Goal: Obtain resource: Download file/media

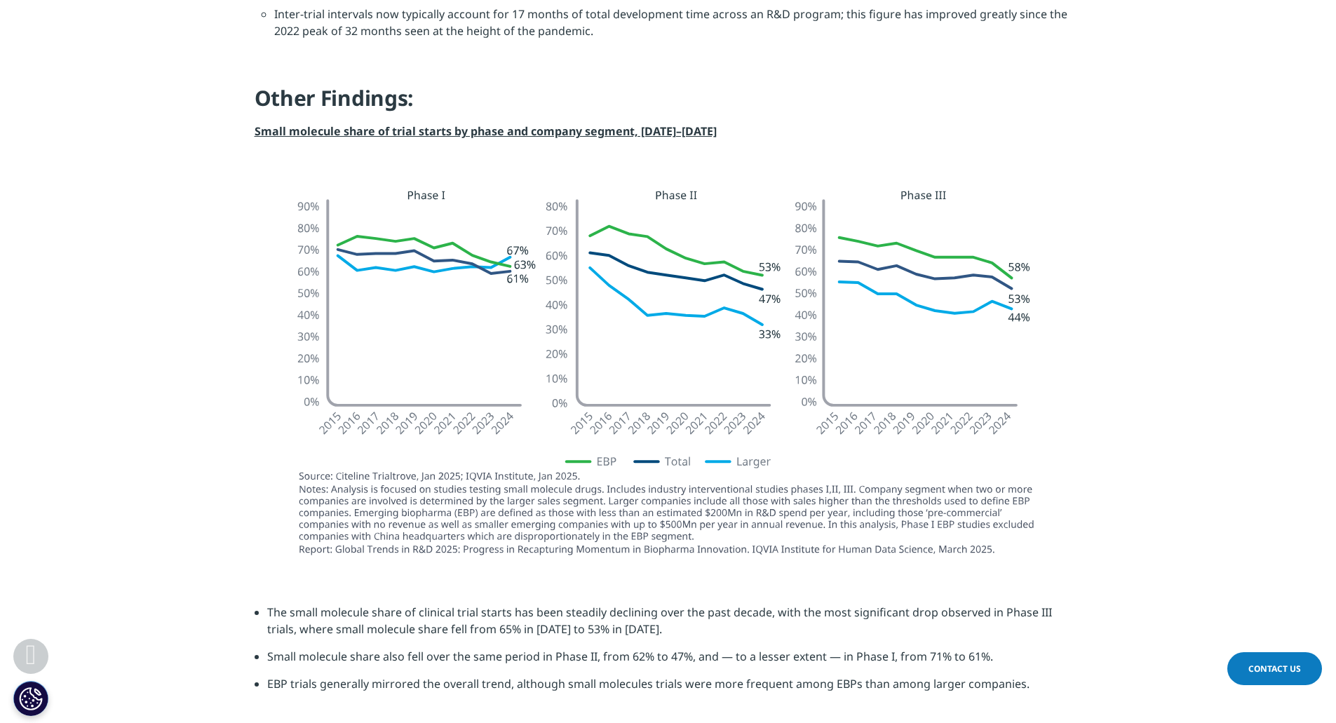
scroll to position [1753, 0]
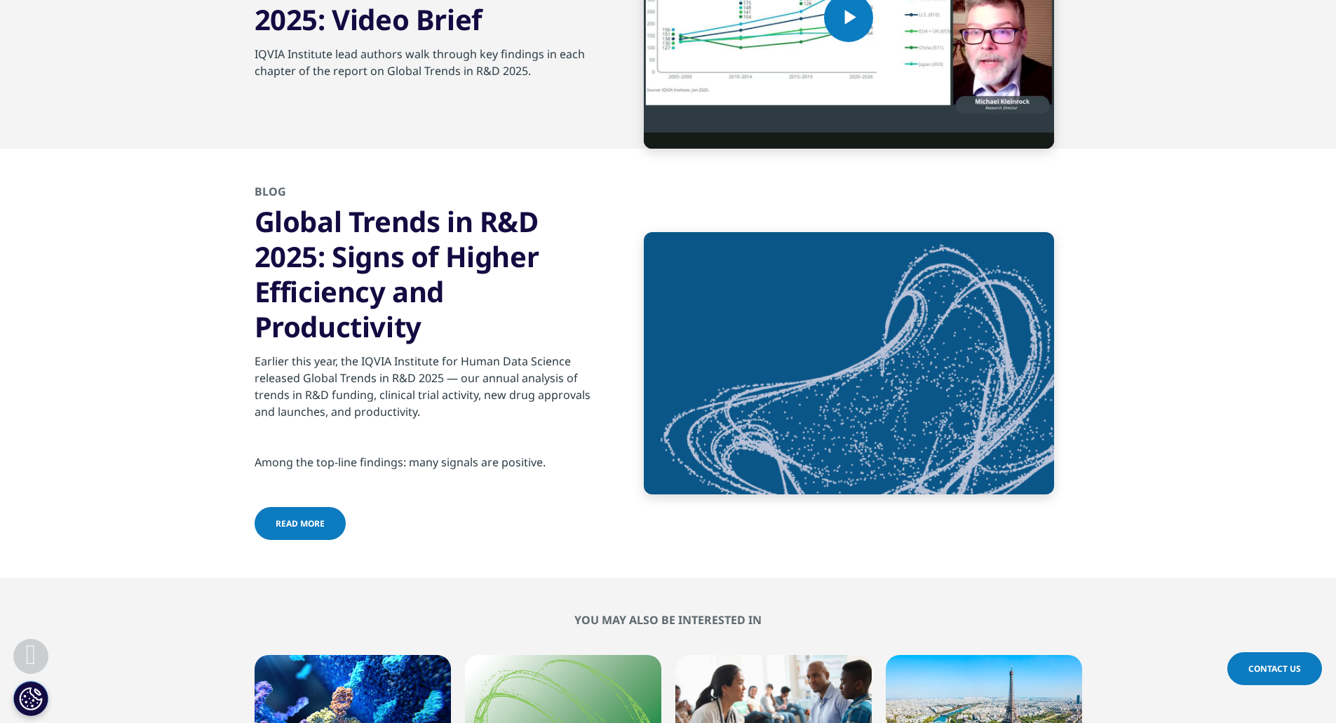
scroll to position [4978, 0]
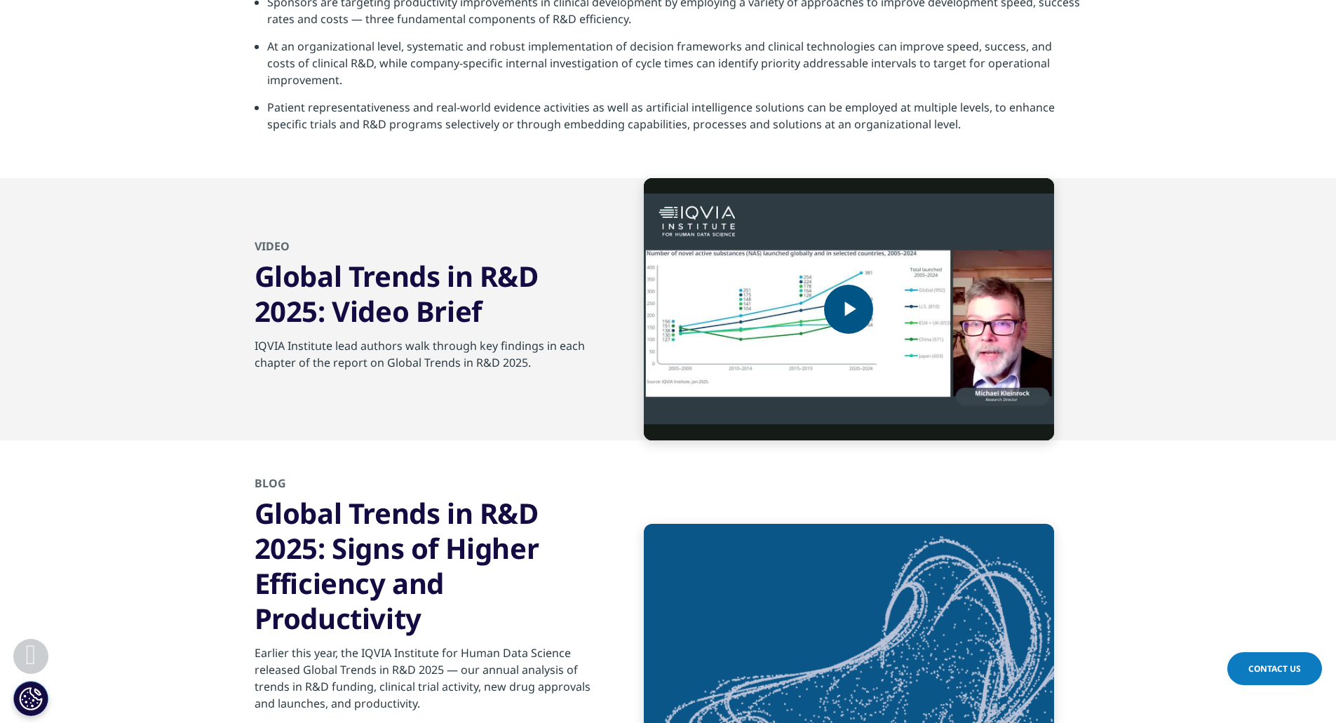
click at [917, 262] on img "Video Player" at bounding box center [849, 309] width 410 height 262
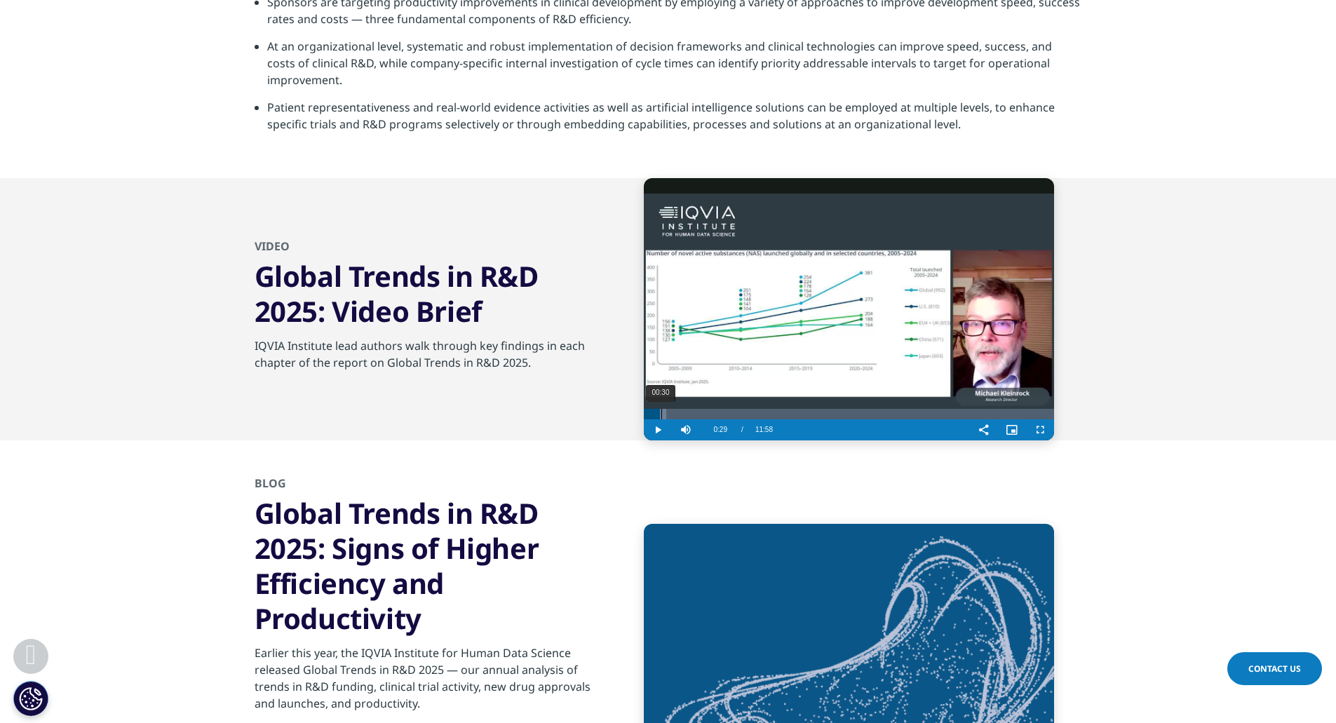
click at [661, 416] on div "00:30" at bounding box center [661, 414] width 1 height 11
click at [676, 415] on div "00:55" at bounding box center [675, 414] width 1 height 11
click at [717, 415] on div "Loaded : 12.41% 02:07 02:10" at bounding box center [849, 414] width 410 height 11
click at [754, 410] on div "Loaded : 23.45% 03:23 02:10" at bounding box center [849, 414] width 410 height 11
click at [871, 410] on div "06:36" at bounding box center [870, 414] width 1 height 11
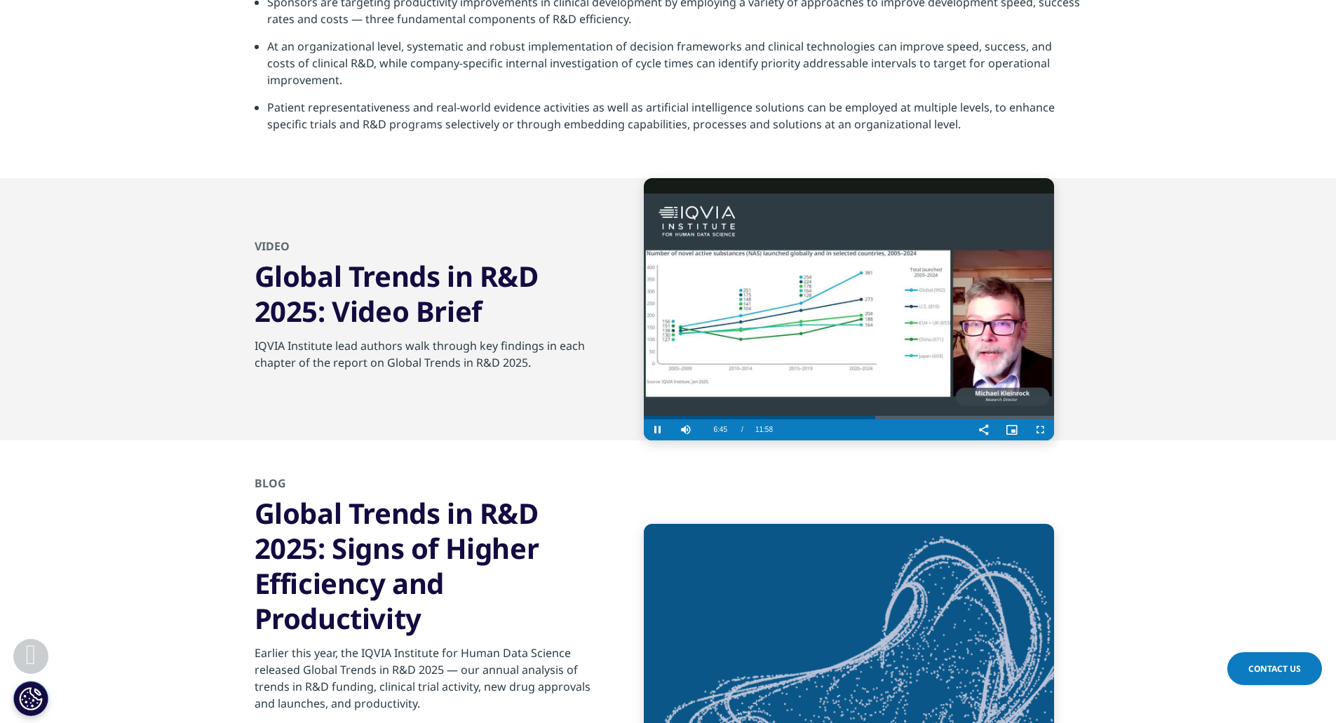
click at [836, 400] on video "Video Player" at bounding box center [849, 309] width 410 height 262
click at [756, 405] on video "Video Player" at bounding box center [849, 309] width 410 height 262
click at [759, 412] on video "Video Player" at bounding box center [849, 309] width 410 height 262
click at [763, 418] on div "03:30" at bounding box center [763, 414] width 1 height 11
click at [644, 416] on div "Progress Bar" at bounding box center [644, 414] width 0 height 11
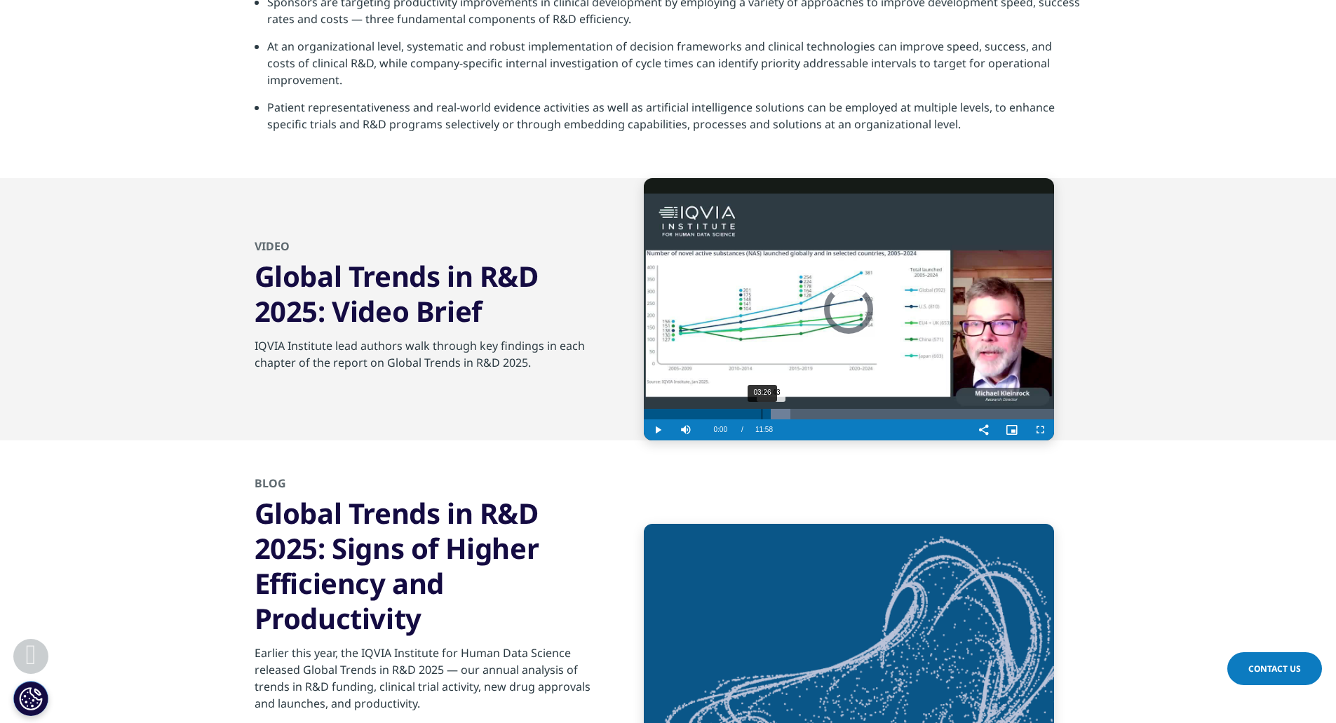
click at [761, 412] on div "03:26" at bounding box center [761, 414] width 1 height 11
click at [800, 336] on video "Video Player" at bounding box center [849, 309] width 410 height 262
click at [658, 430] on span "Video Player" at bounding box center [658, 430] width 28 height 0
click at [1037, 430] on span "Video Player" at bounding box center [1040, 430] width 28 height 0
click at [654, 430] on span "Video Player" at bounding box center [658, 430] width 28 height 0
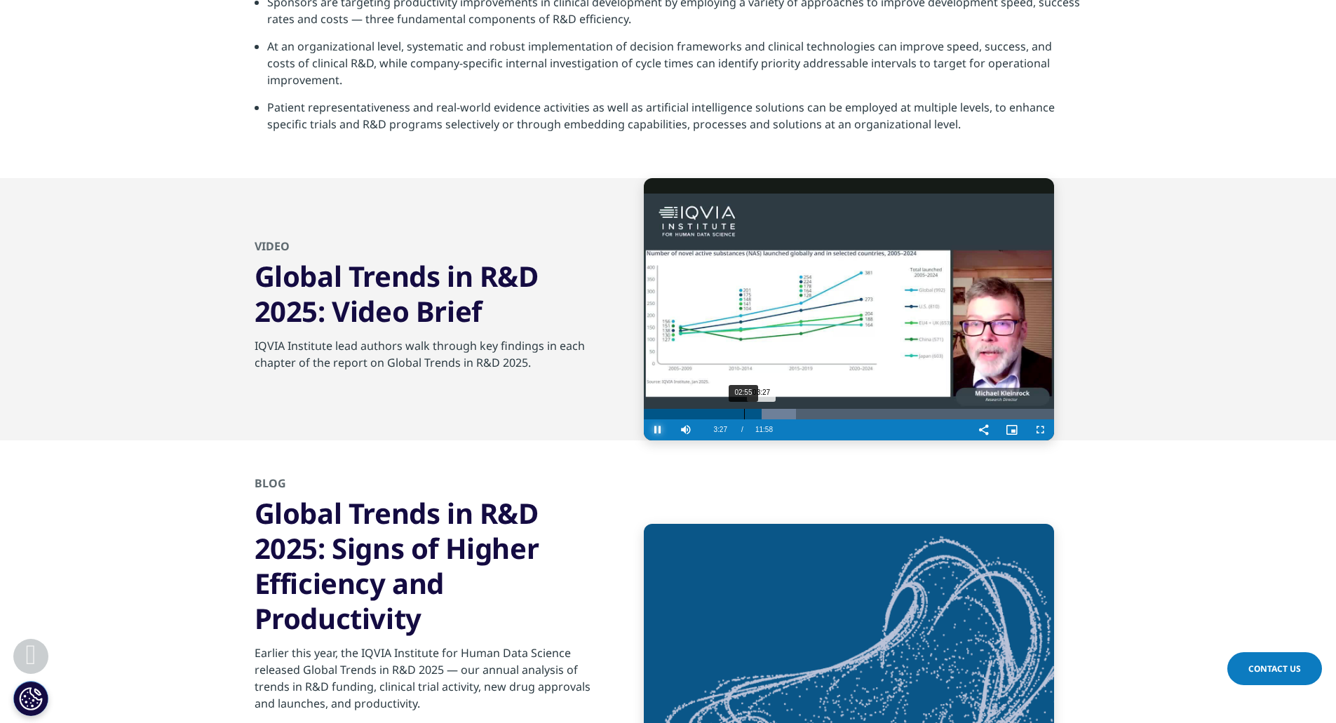
click at [744, 416] on div "02:55" at bounding box center [744, 414] width 1 height 11
click at [709, 415] on div "02:54" at bounding box center [694, 414] width 100 height 11
click at [691, 414] on div "01:22" at bounding box center [691, 414] width 1 height 11
click at [731, 412] on div "Loaded : 15.17% 02:31 01:21" at bounding box center [849, 414] width 410 height 11
click at [749, 412] on div "Progress Bar" at bounding box center [740, 414] width 22 height 11
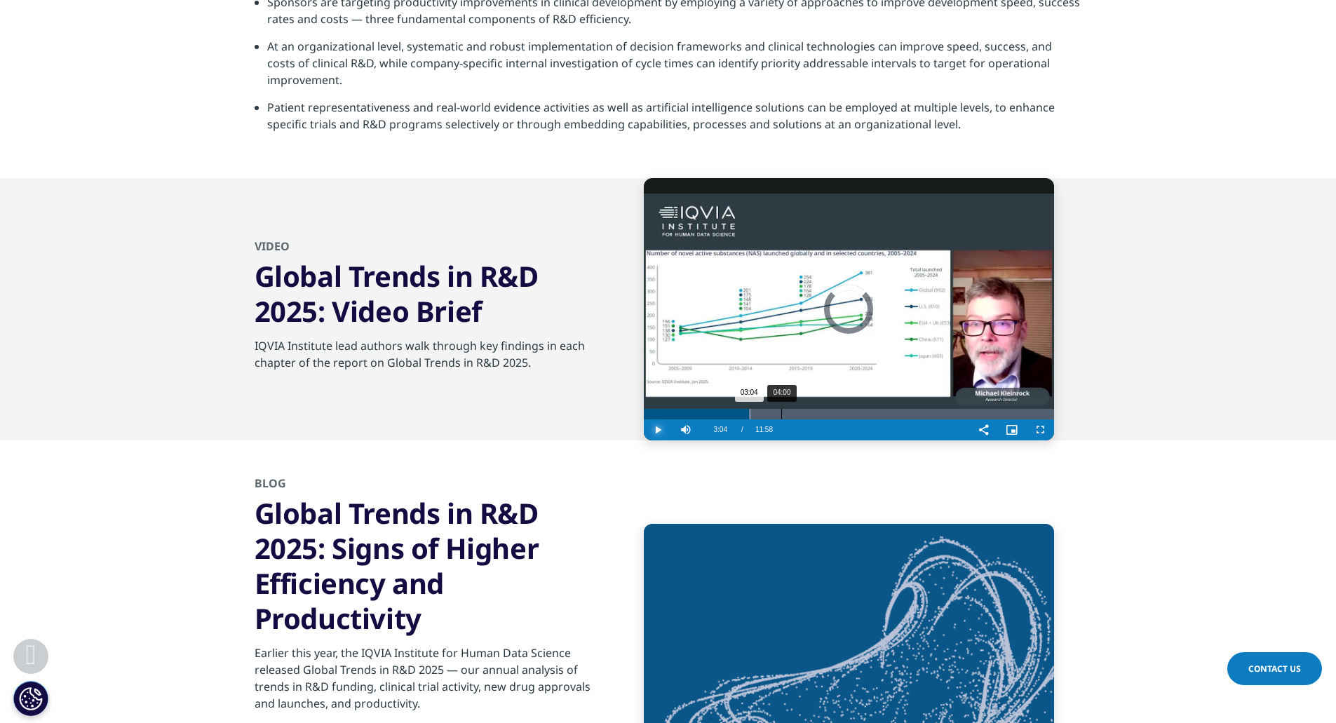
click at [781, 415] on div "04:00" at bounding box center [781, 414] width 1 height 11
click at [810, 414] on div "04:49" at bounding box center [809, 414] width 1 height 11
click at [772, 413] on div "03:44" at bounding box center [772, 414] width 1 height 11
click at [802, 412] on div "Loaded : 33.39% 04:36 03:43" at bounding box center [849, 414] width 410 height 11
click at [831, 410] on div "05:29" at bounding box center [831, 414] width 1 height 11
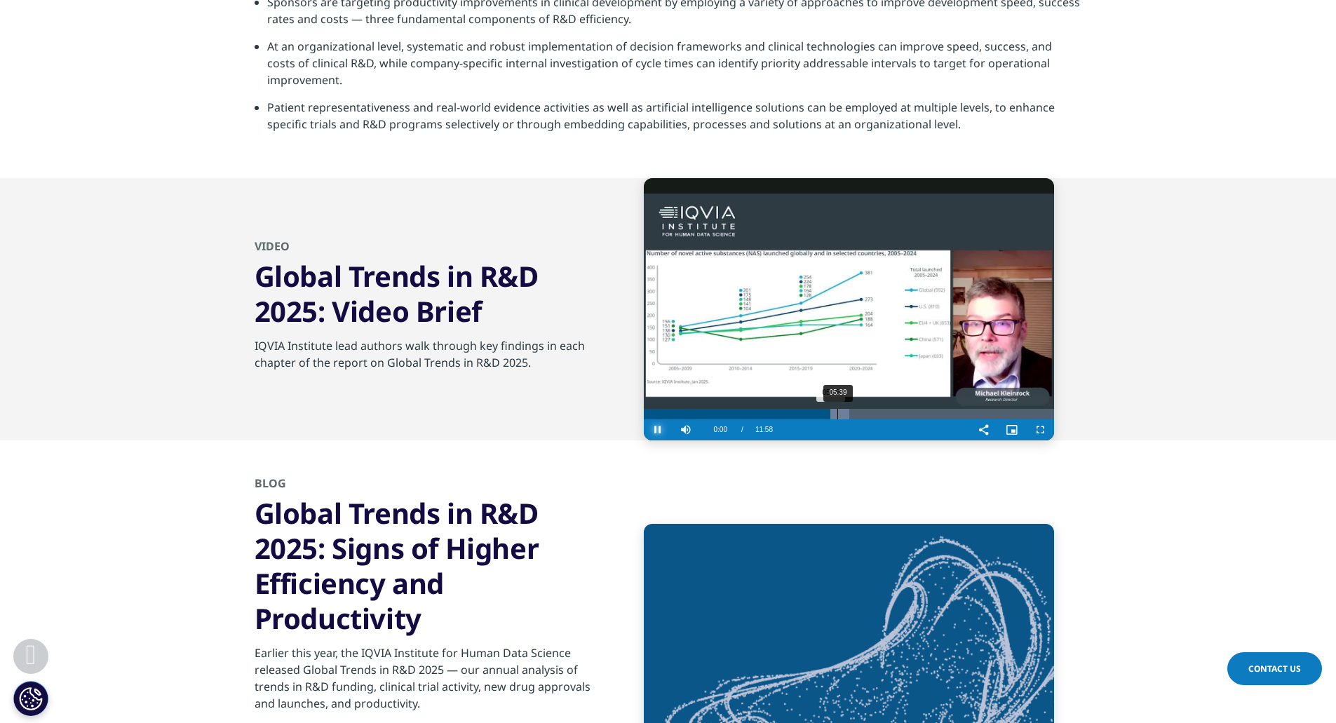
click at [838, 412] on div "05:39" at bounding box center [837, 414] width 1 height 11
click at [869, 413] on div "06:35" at bounding box center [869, 414] width 1 height 11
click at [887, 413] on div "Progress Bar" at bounding box center [885, 414] width 38 height 11
click at [915, 409] on div "07:55" at bounding box center [915, 414] width 1 height 11
click at [963, 409] on div "09:17" at bounding box center [962, 414] width 1 height 11
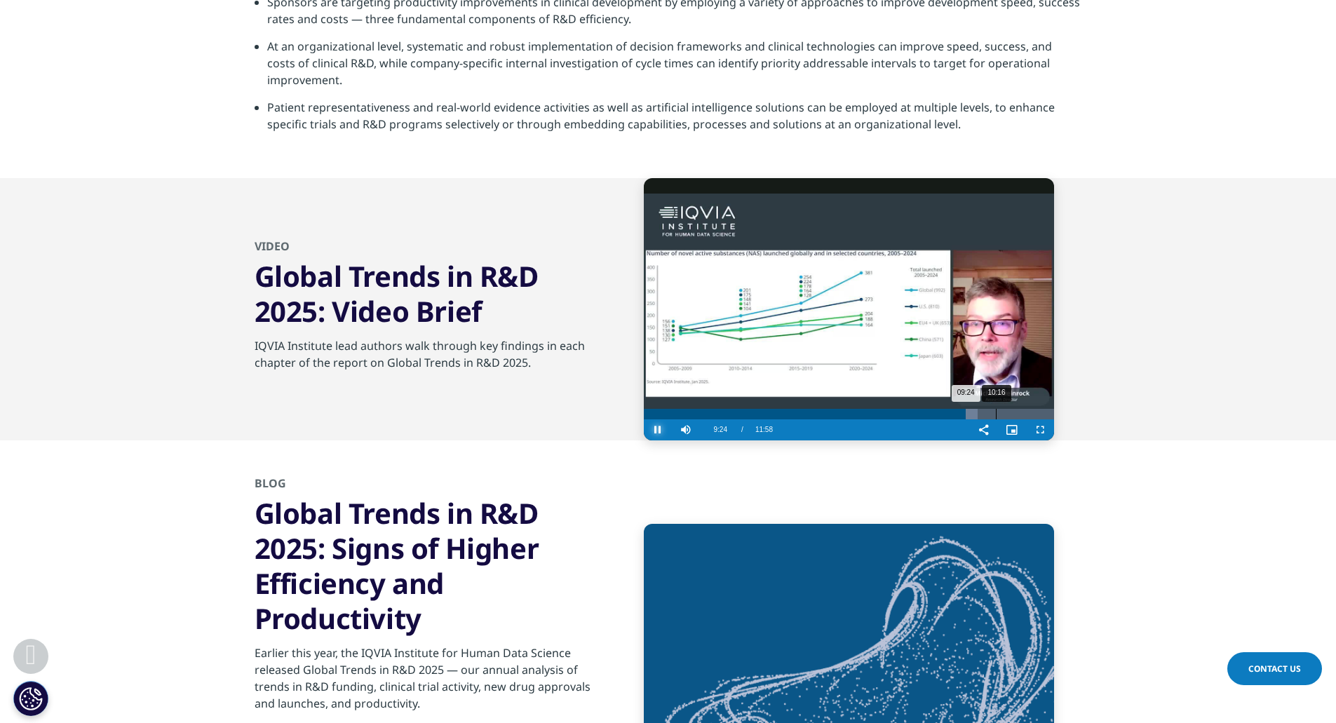
click at [996, 409] on div "10:16" at bounding box center [996, 414] width 1 height 11
click at [1027, 410] on div "11:12" at bounding box center [1027, 414] width 1 height 11
click at [1050, 412] on div "Loaded : 95.22% 11:13 11:10" at bounding box center [849, 414] width 410 height 11
click at [874, 306] on video "Video Player" at bounding box center [849, 309] width 410 height 262
click at [799, 367] on video "Video Player" at bounding box center [849, 309] width 410 height 262
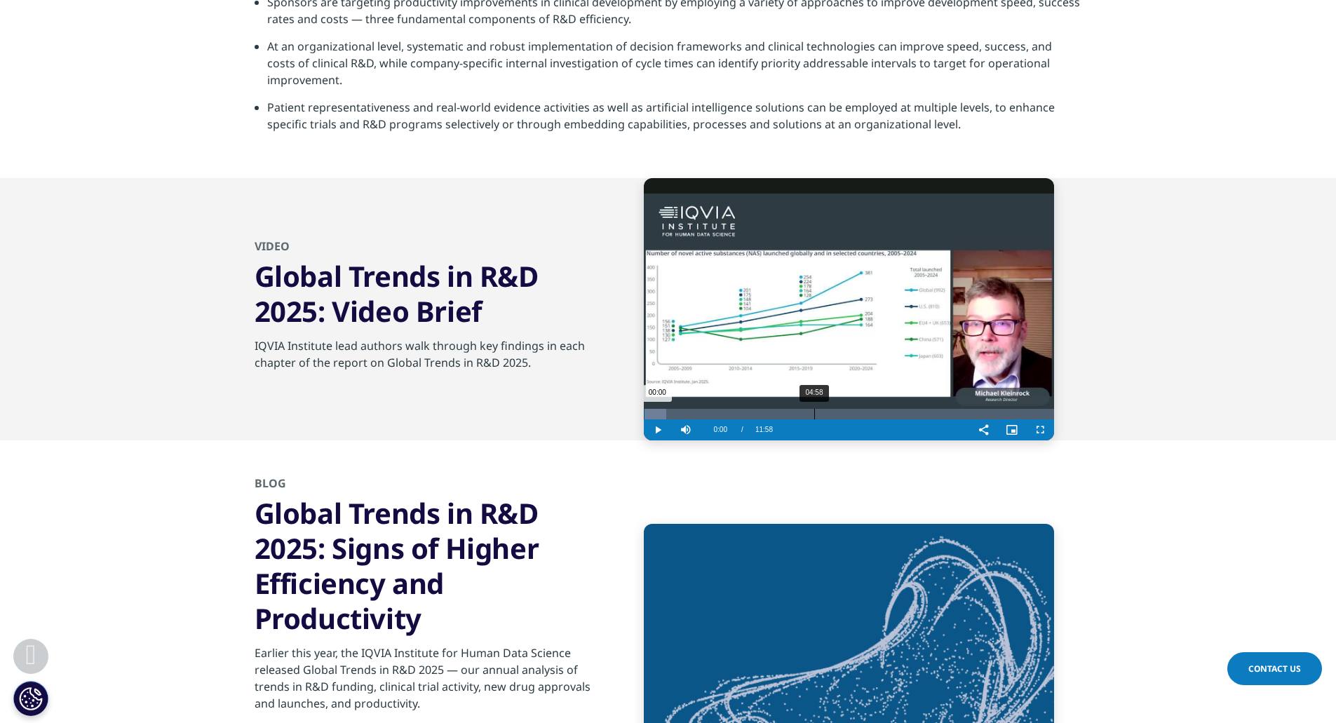
click at [814, 415] on div "04:58" at bounding box center [814, 414] width 1 height 11
click at [834, 411] on div "05:34" at bounding box center [834, 414] width 1 height 11
click at [848, 410] on div "Progress Bar" at bounding box center [839, 414] width 17 height 11
click at [861, 410] on div "06:20" at bounding box center [861, 414] width 1 height 11
click at [871, 410] on div "06:39" at bounding box center [871, 414] width 1 height 11
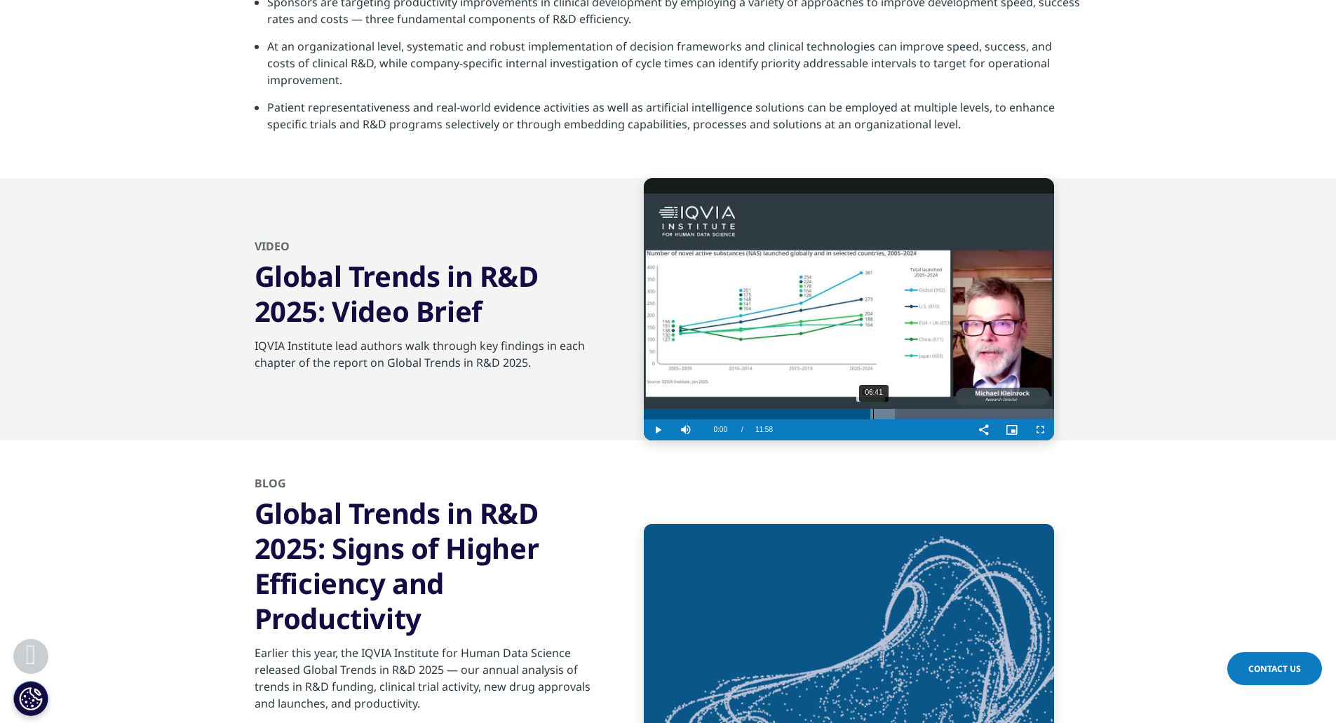
click at [874, 412] on div "06:41" at bounding box center [873, 414] width 1 height 11
click at [903, 413] on div "Progress Bar" at bounding box center [880, 414] width 51 height 11
click at [927, 412] on div "08:16" at bounding box center [927, 414] width 1 height 11
click at [964, 412] on div "09:21" at bounding box center [964, 414] width 1 height 11
click at [965, 412] on div "09:21" at bounding box center [964, 414] width 1 height 11
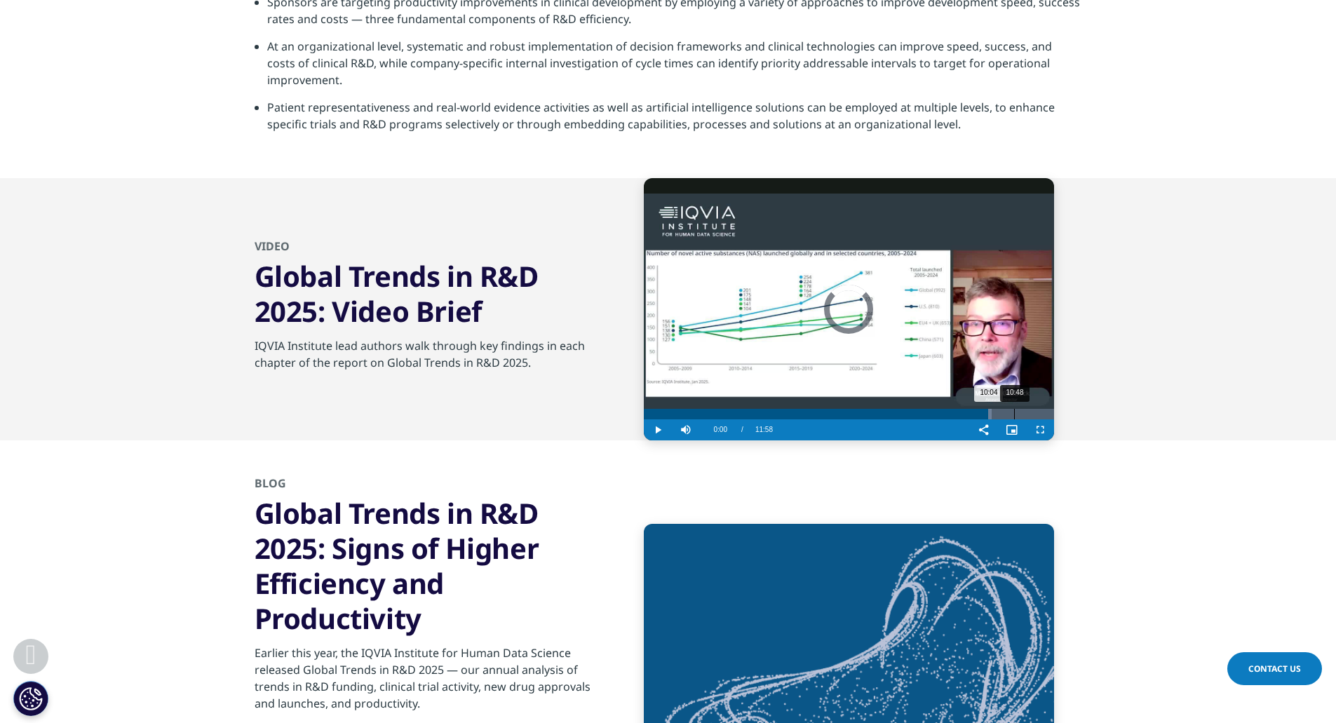
click at [1014, 412] on div "Loaded : 84.87% 10:48 10:04" at bounding box center [849, 414] width 410 height 11
click at [1035, 413] on div "11:26" at bounding box center [1035, 414] width 1 height 11
click at [944, 312] on video "Video Player" at bounding box center [849, 309] width 410 height 262
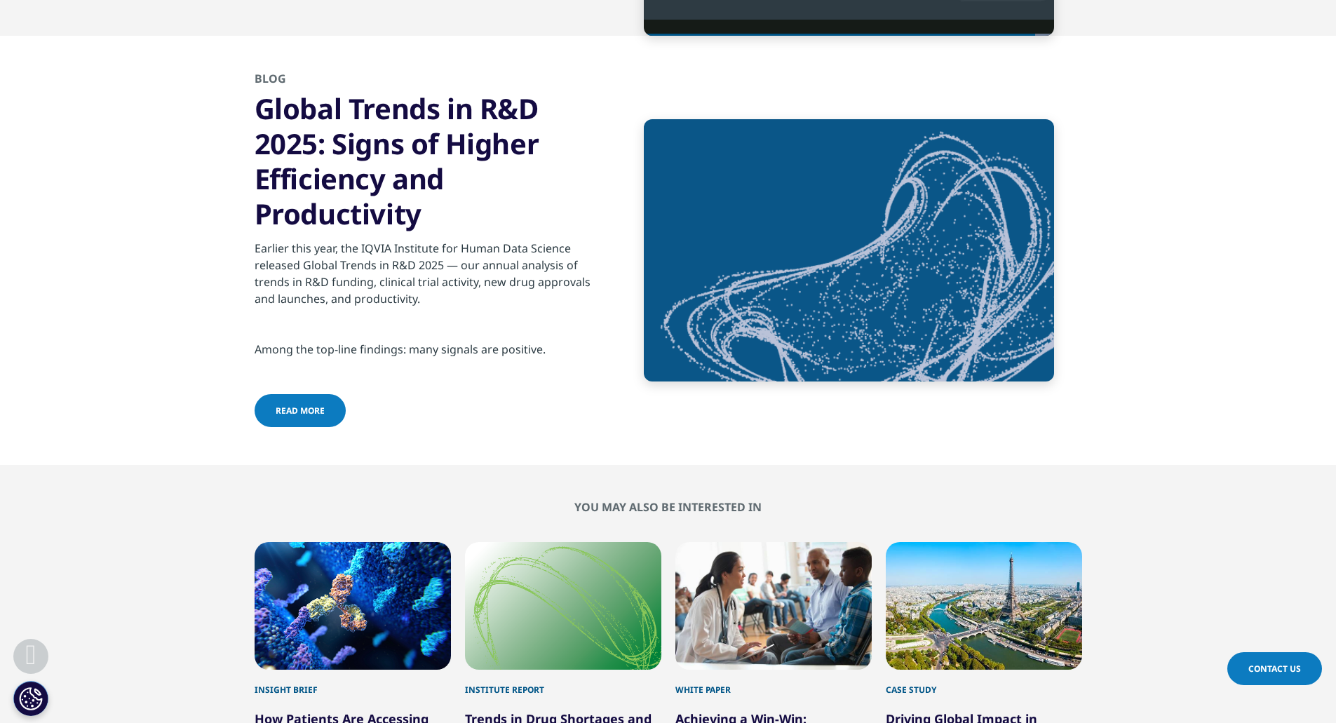
scroll to position [5258, 0]
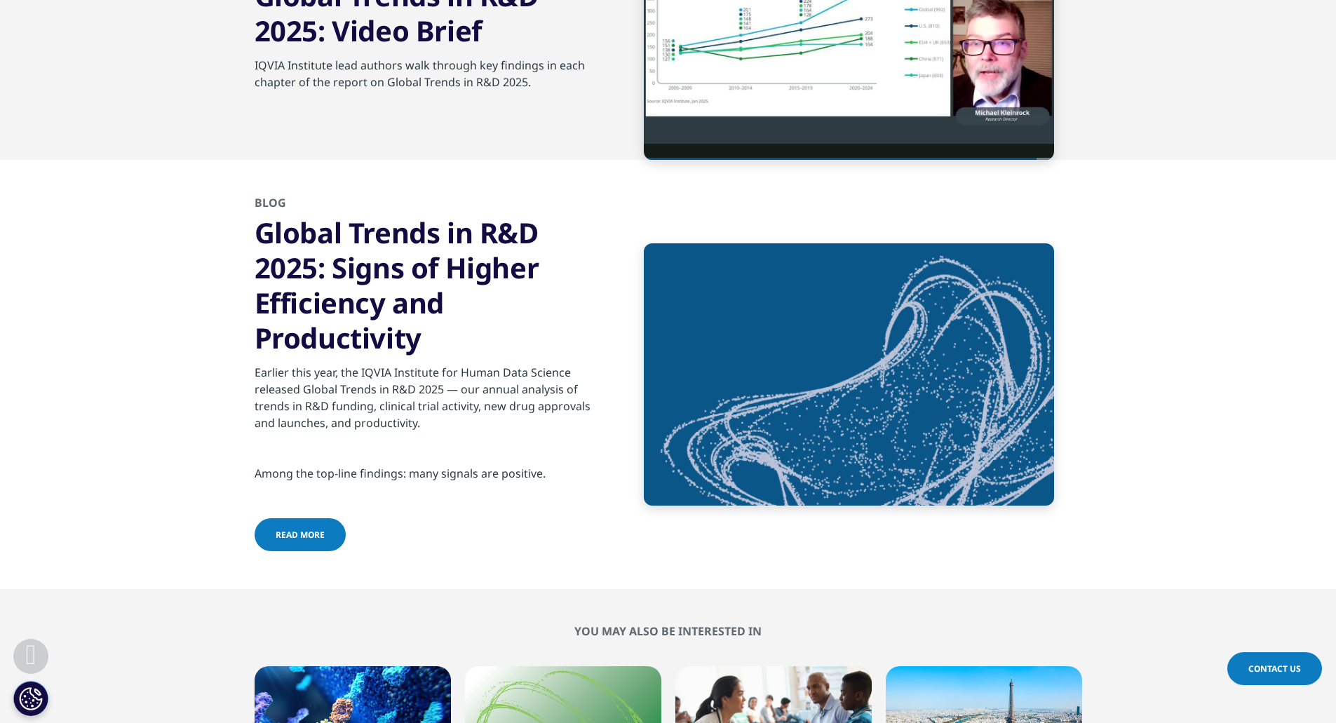
click at [315, 529] on span "read more" at bounding box center [300, 535] width 49 height 12
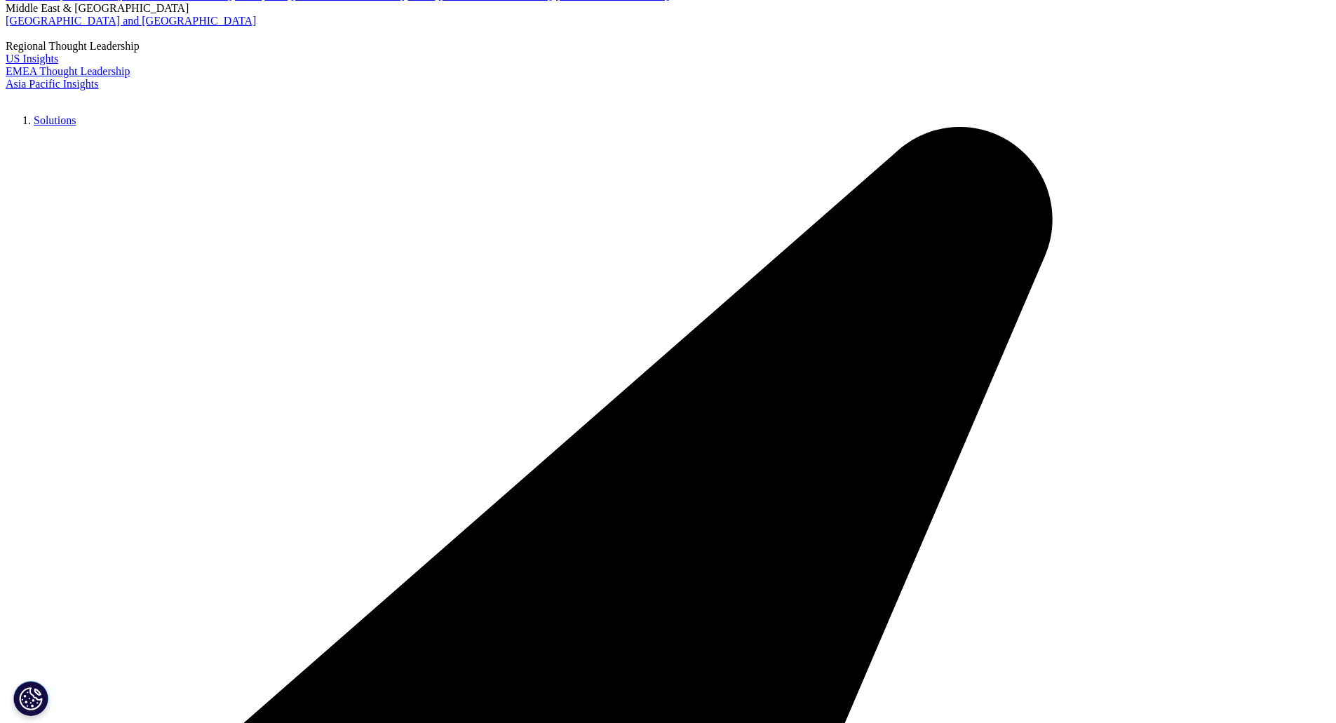
scroll to position [4557, 0]
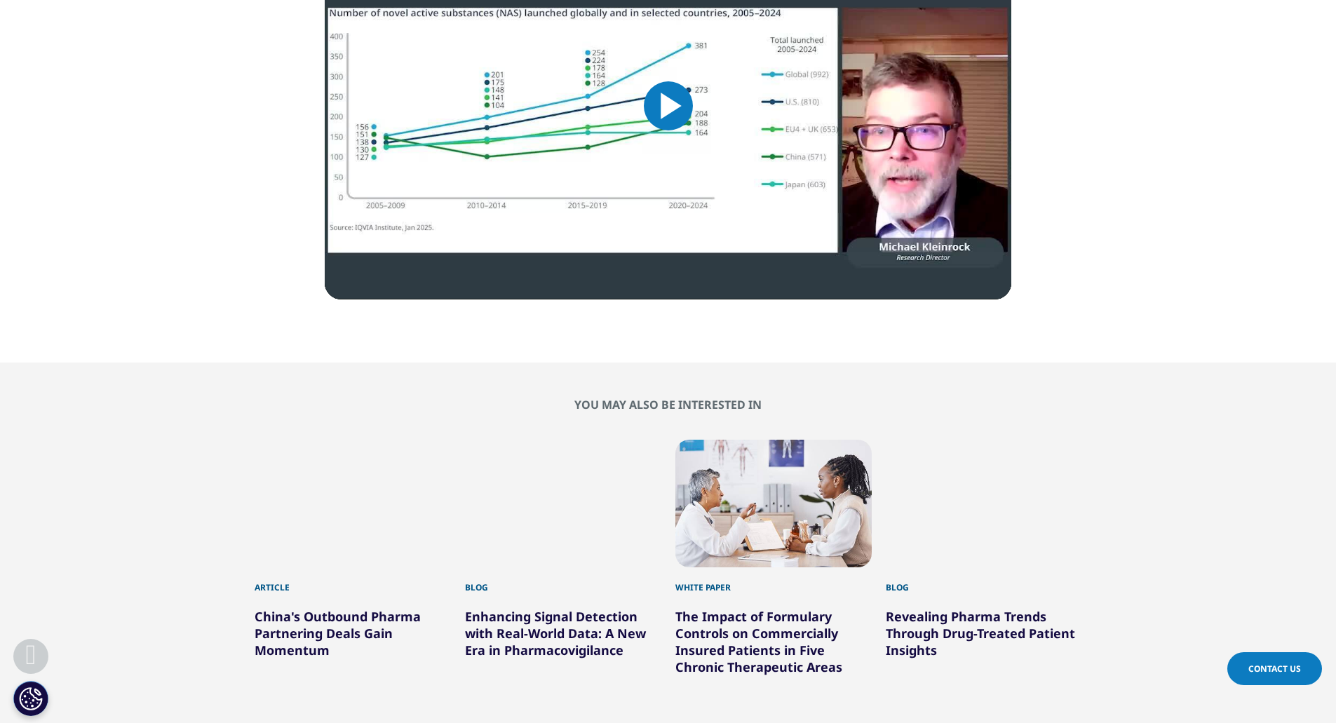
scroll to position [2103, 0]
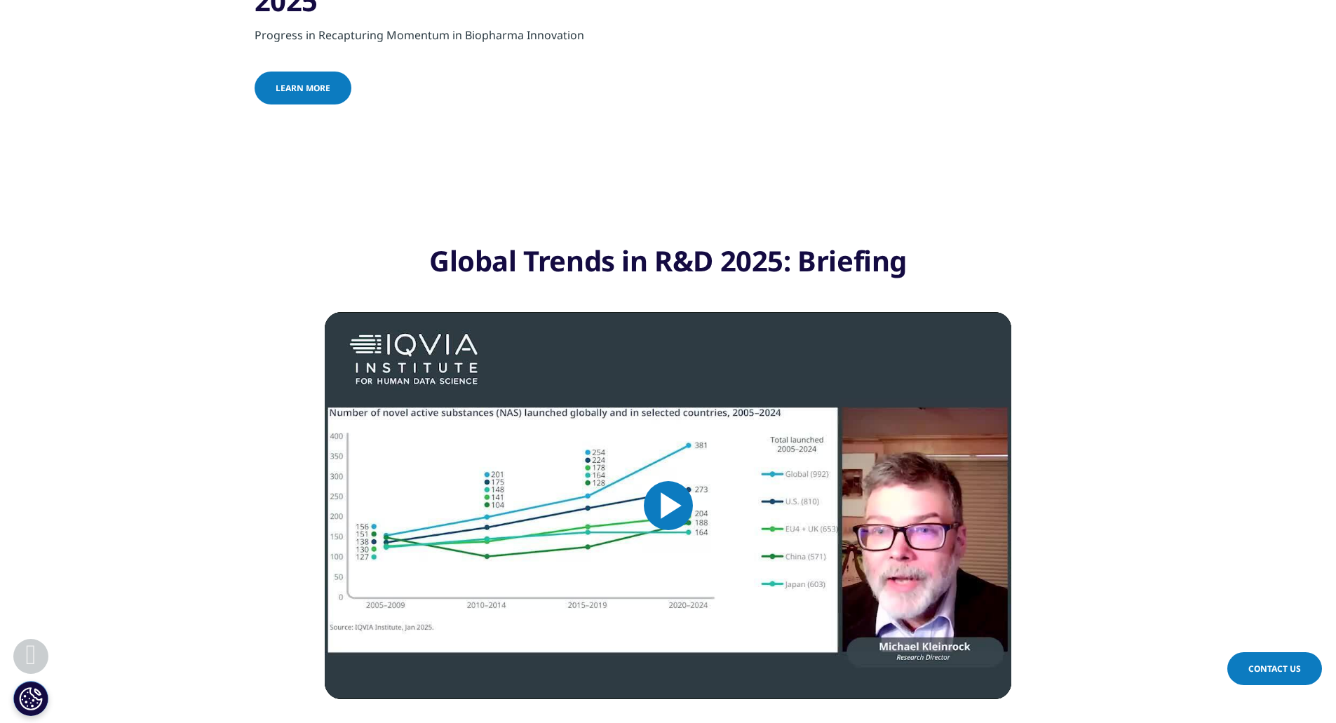
click at [668, 505] on span "Video Player" at bounding box center [668, 505] width 0 height 0
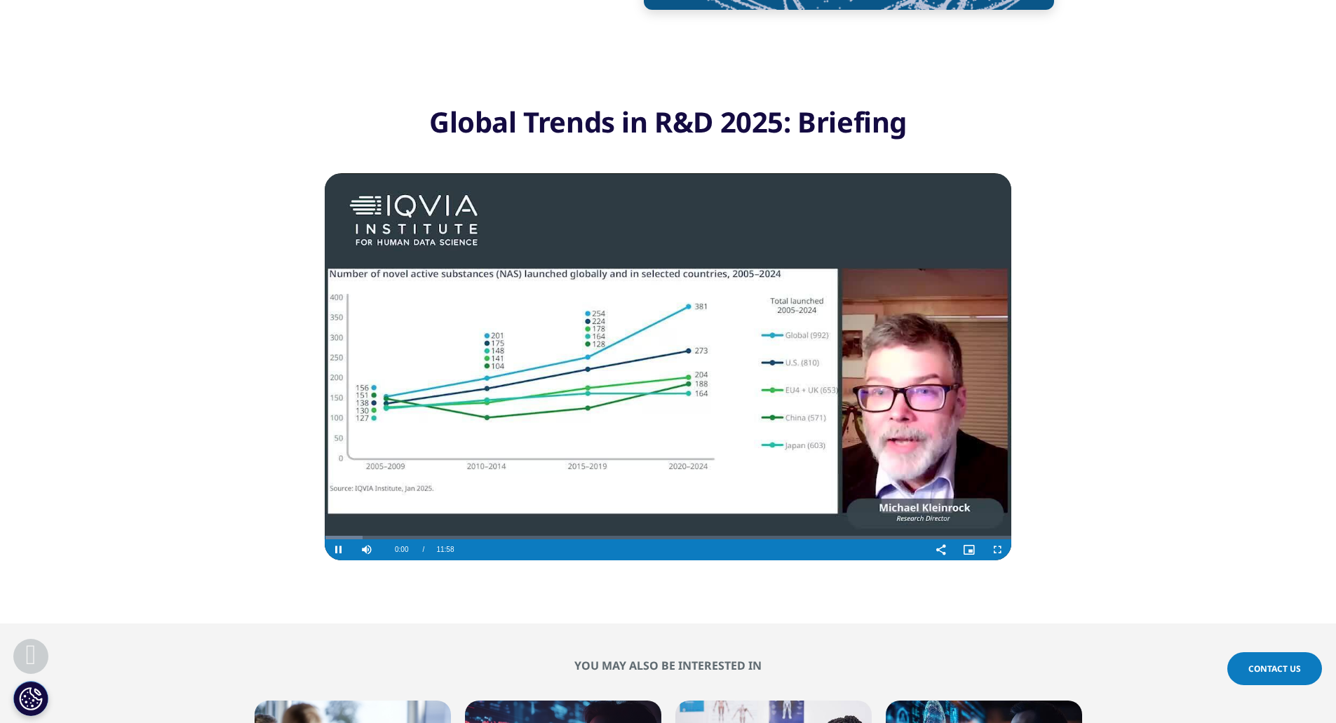
scroll to position [2243, 0]
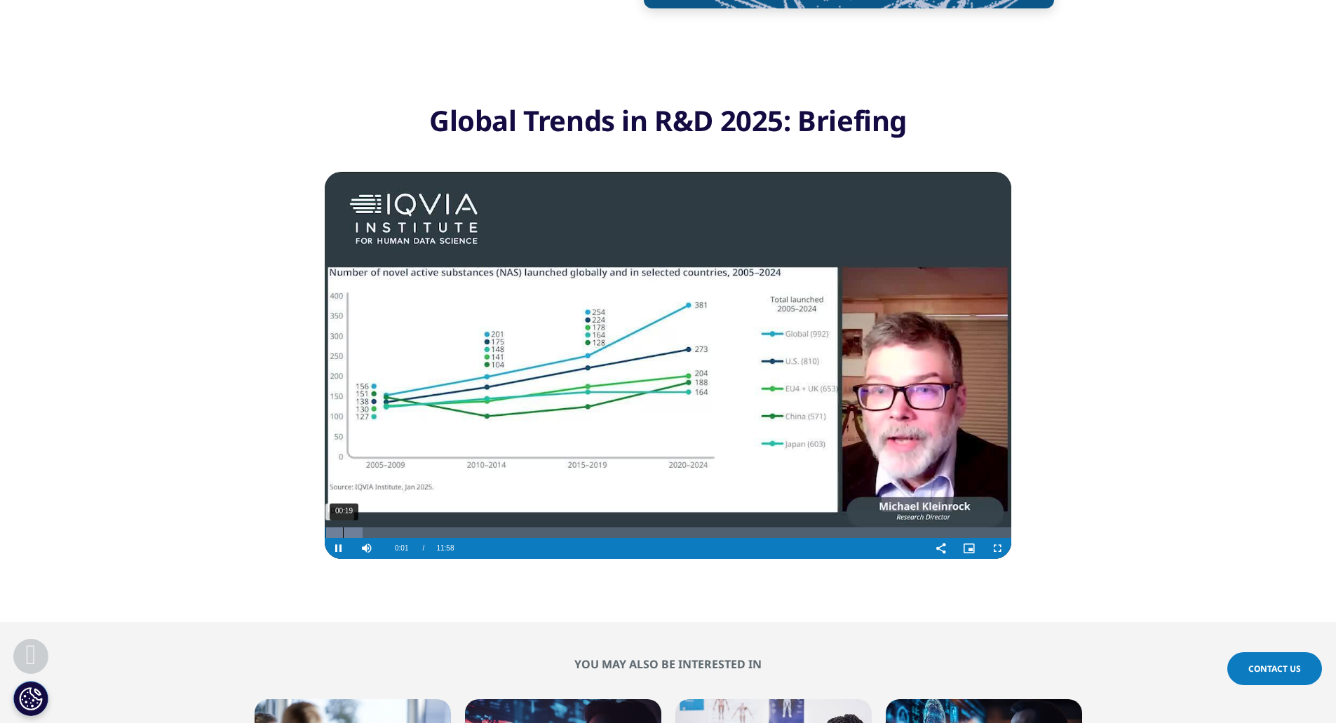
click at [343, 528] on div "00:19" at bounding box center [343, 532] width 1 height 11
click at [353, 529] on div "Loaded : 6.96% 00:30 00:29" at bounding box center [668, 532] width 686 height 11
click at [363, 530] on div "00:39" at bounding box center [362, 532] width 1 height 11
click at [365, 530] on div "00:41" at bounding box center [364, 532] width 1 height 11
click at [374, 530] on div "Loaded : 13.91% 00:45 00:45" at bounding box center [668, 532] width 686 height 11
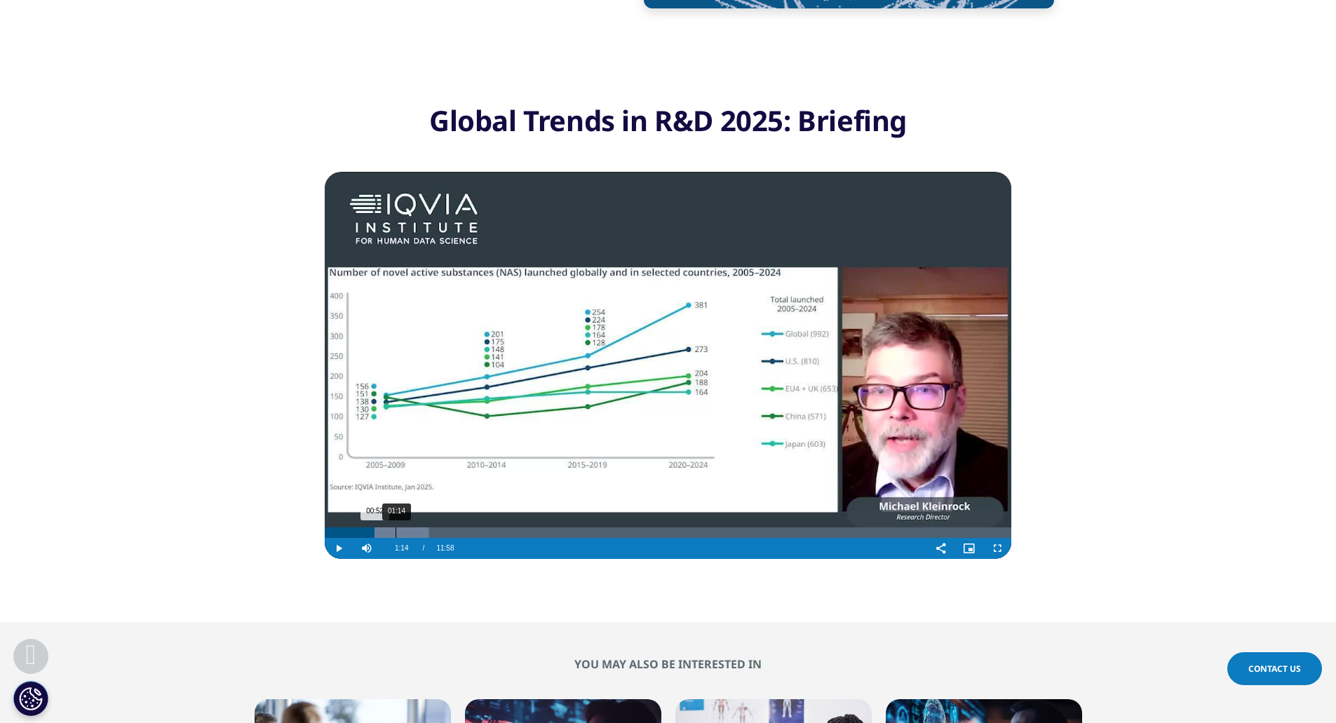
click at [395, 529] on div "01:14" at bounding box center [395, 532] width 1 height 11
click at [414, 529] on div "Progress Bar" at bounding box center [399, 532] width 60 height 11
click at [428, 530] on div "01:48" at bounding box center [428, 532] width 1 height 11
click at [442, 531] on div "02:03" at bounding box center [442, 532] width 1 height 11
click at [449, 531] on div "02:09" at bounding box center [449, 532] width 1 height 11
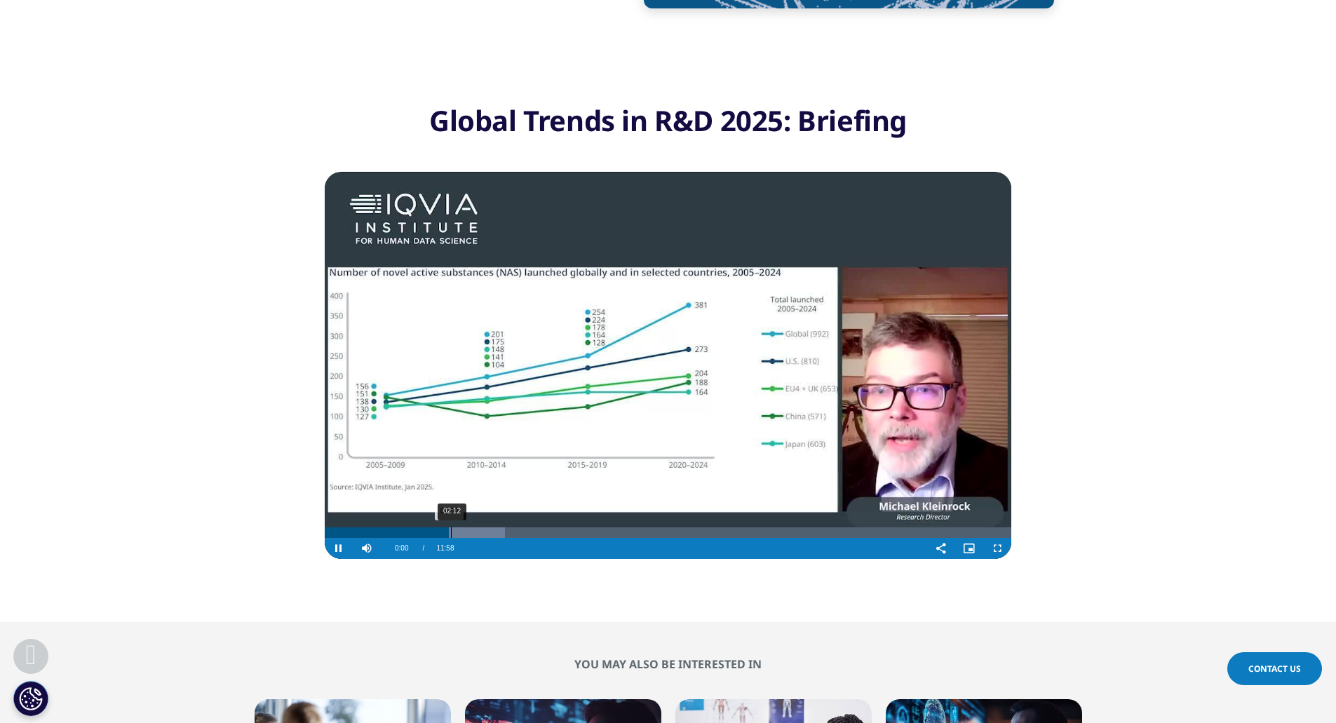
click at [451, 532] on div "02:12" at bounding box center [451, 532] width 1 height 11
click at [463, 534] on div "02:25" at bounding box center [463, 532] width 1 height 11
click at [472, 535] on div "02:33" at bounding box center [471, 532] width 1 height 11
click at [494, 538] on div "Video Player" at bounding box center [694, 548] width 466 height 21
click at [484, 536] on div "Loaded : 30.35% 02:48 02:48" at bounding box center [668, 532] width 686 height 11
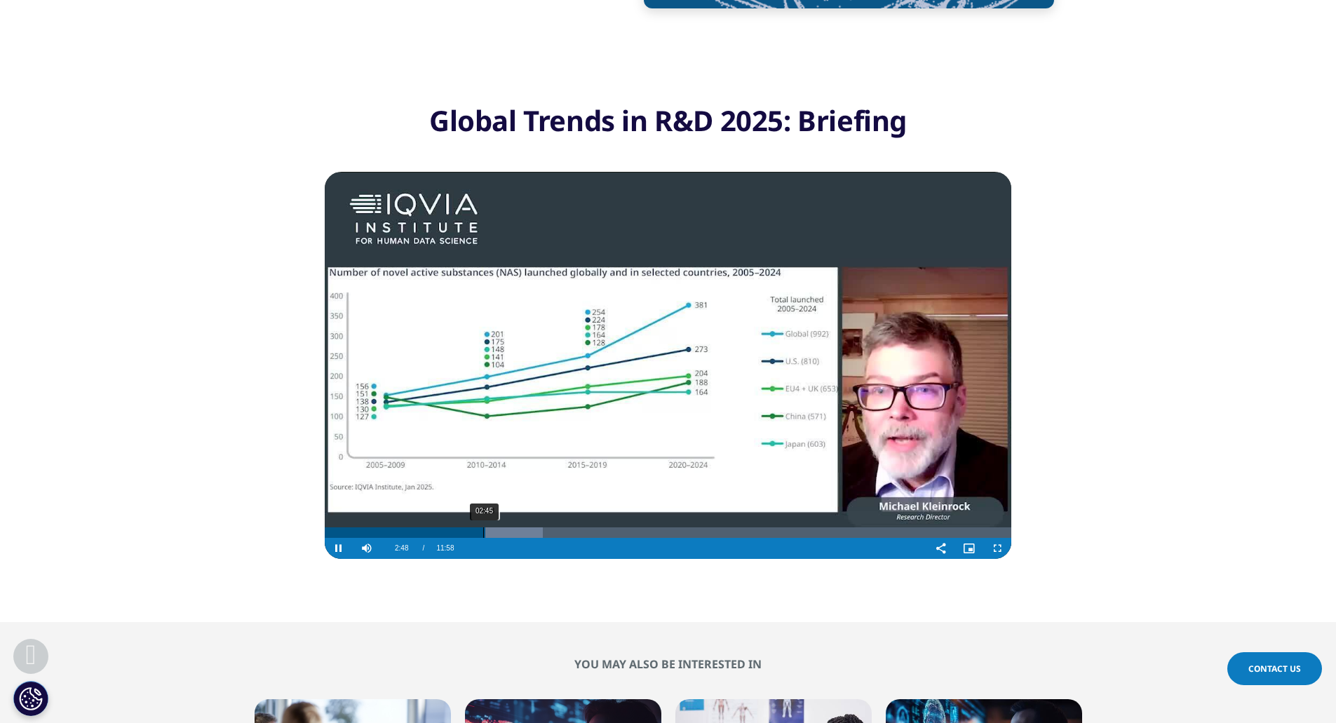
click at [475, 529] on div "Loaded : 31.73% 02:45 02:48" at bounding box center [668, 532] width 686 height 11
click at [485, 532] on div "Progress Bar" at bounding box center [500, 532] width 88 height 11
click at [493, 534] on div "02:56" at bounding box center [493, 532] width 1 height 11
click at [502, 534] on div "03:05" at bounding box center [501, 532] width 1 height 11
click at [510, 534] on div "Loaded : 33.11% 03:08 03:07" at bounding box center [668, 532] width 686 height 11
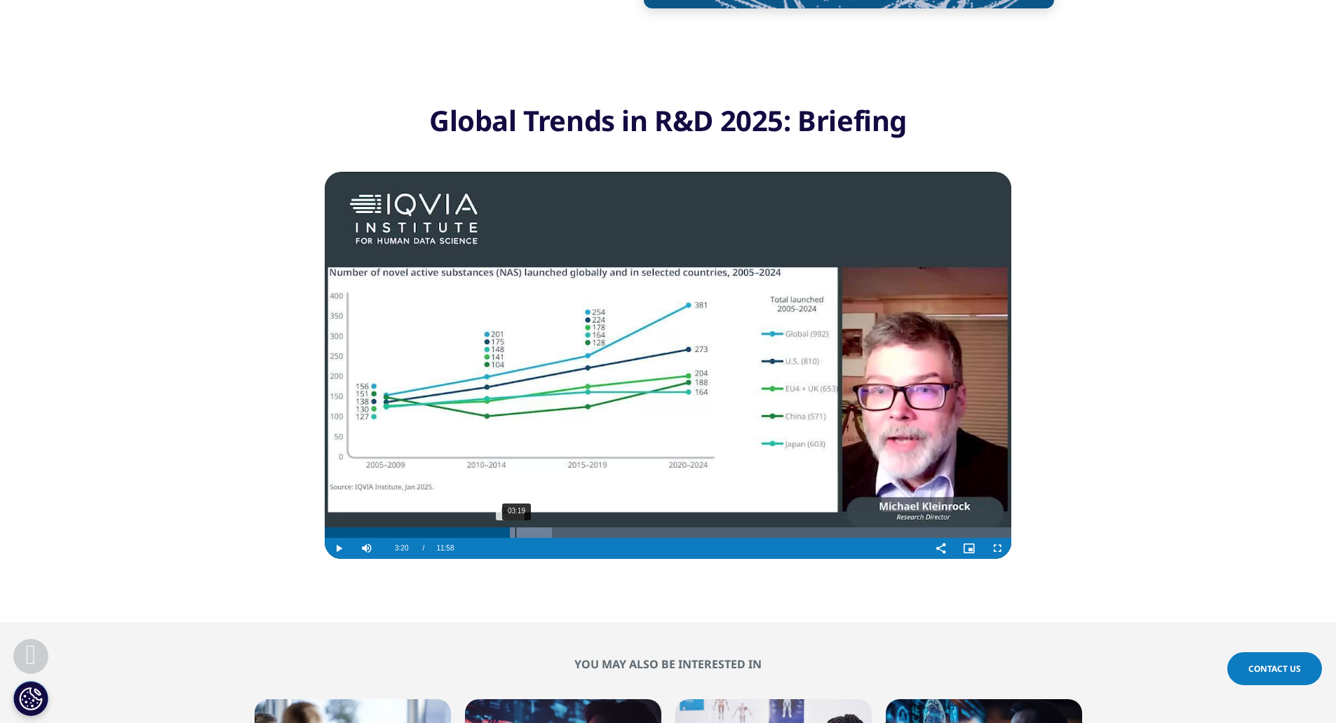
click at [516, 530] on div "Progress Bar" at bounding box center [516, 532] width 71 height 11
click at [524, 531] on div "03:28" at bounding box center [524, 532] width 1 height 11
click at [530, 531] on div "03:34" at bounding box center [529, 532] width 1 height 11
click at [538, 530] on div "03:43" at bounding box center [538, 532] width 1 height 11
click at [548, 529] on div "Progress Bar" at bounding box center [550, 532] width 80 height 11
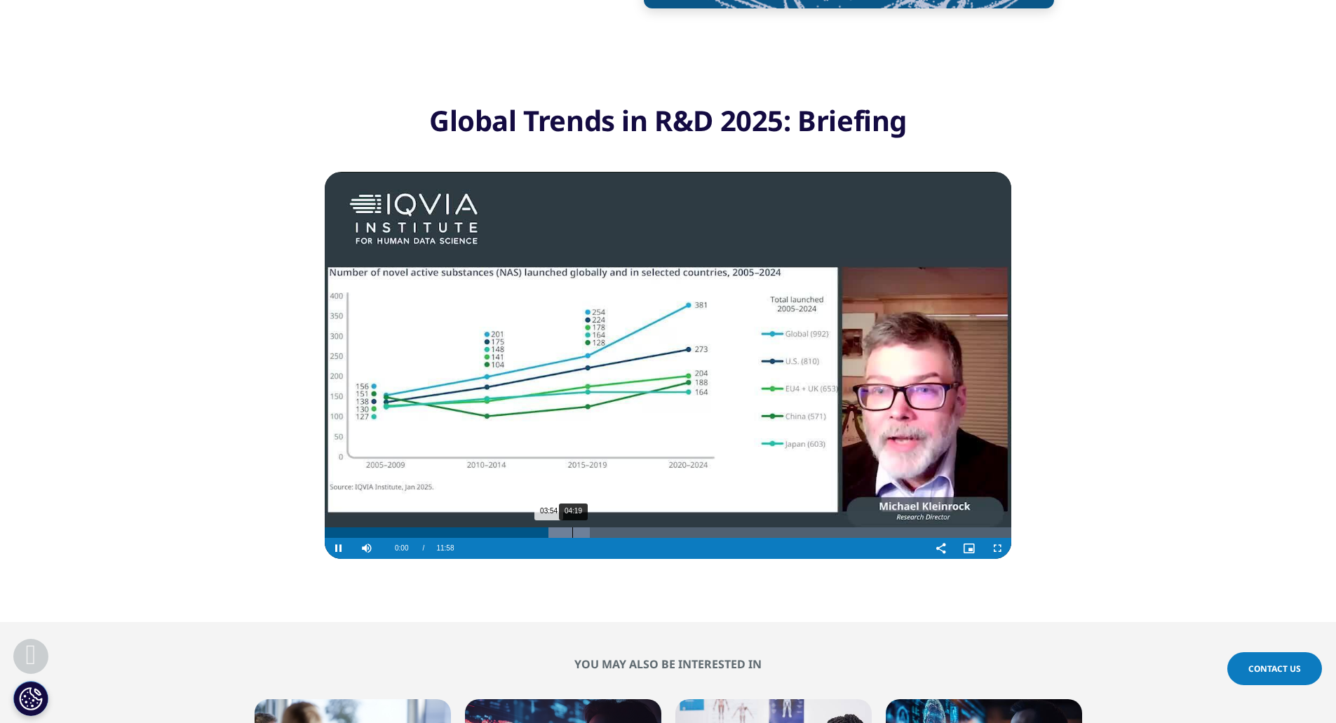
click at [572, 528] on div "04:19" at bounding box center [572, 532] width 1 height 11
click at [588, 528] on div "04:36" at bounding box center [588, 532] width 1 height 11
click at [600, 528] on div "Progress Bar" at bounding box center [590, 532] width 57 height 11
click at [632, 528] on div "Progress Bar" at bounding box center [605, 532] width 64 height 11
click at [652, 527] on div "05:42" at bounding box center [652, 532] width 1 height 11
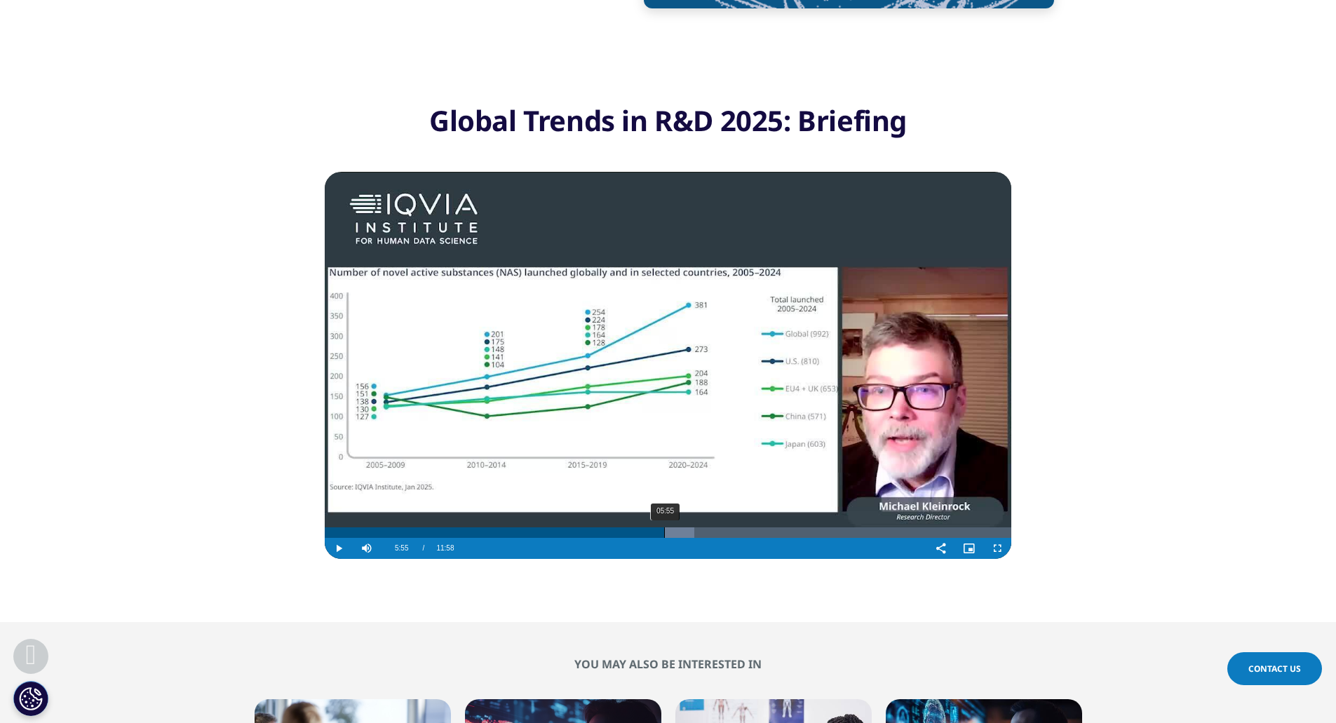
click at [664, 531] on div "Loaded : 53.82% 05:55 05:54" at bounding box center [668, 532] width 686 height 11
click at [681, 531] on div "06:12" at bounding box center [681, 532] width 1 height 11
click at [693, 532] on div "Loaded : 53.82% 06:12 06:13" at bounding box center [668, 532] width 686 height 11
click at [693, 533] on div "06:25" at bounding box center [693, 532] width 1 height 11
click at [724, 531] on div "06:58" at bounding box center [724, 532] width 1 height 11
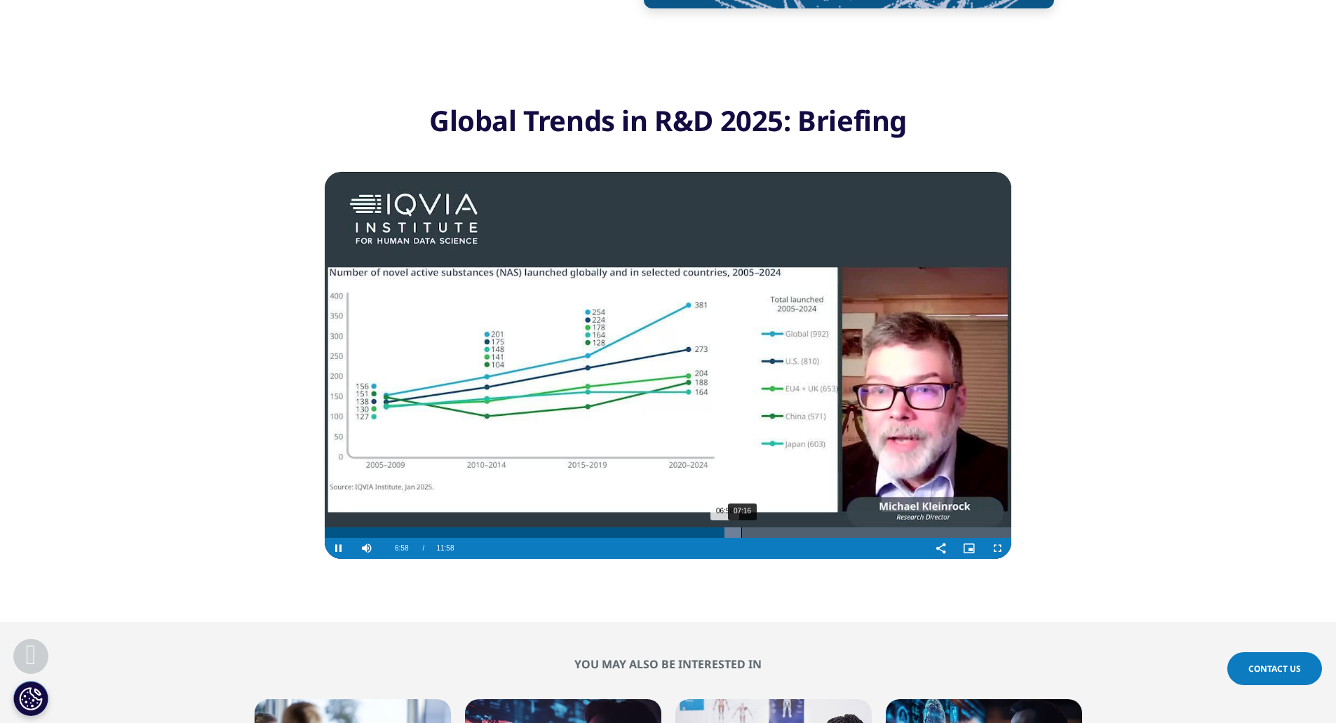
click at [744, 531] on div "Loaded : 60.72% 07:16 06:58" at bounding box center [668, 532] width 686 height 11
click at [784, 532] on div "Loaded : 64.86% 07:57 07:19" at bounding box center [668, 532] width 686 height 11
click at [789, 532] on div "Loaded : 67.62% 08:05 08:05" at bounding box center [668, 532] width 686 height 11
click at [825, 531] on div "08:44" at bounding box center [825, 532] width 1 height 11
click at [826, 529] on div "08:44" at bounding box center [825, 532] width 1 height 11
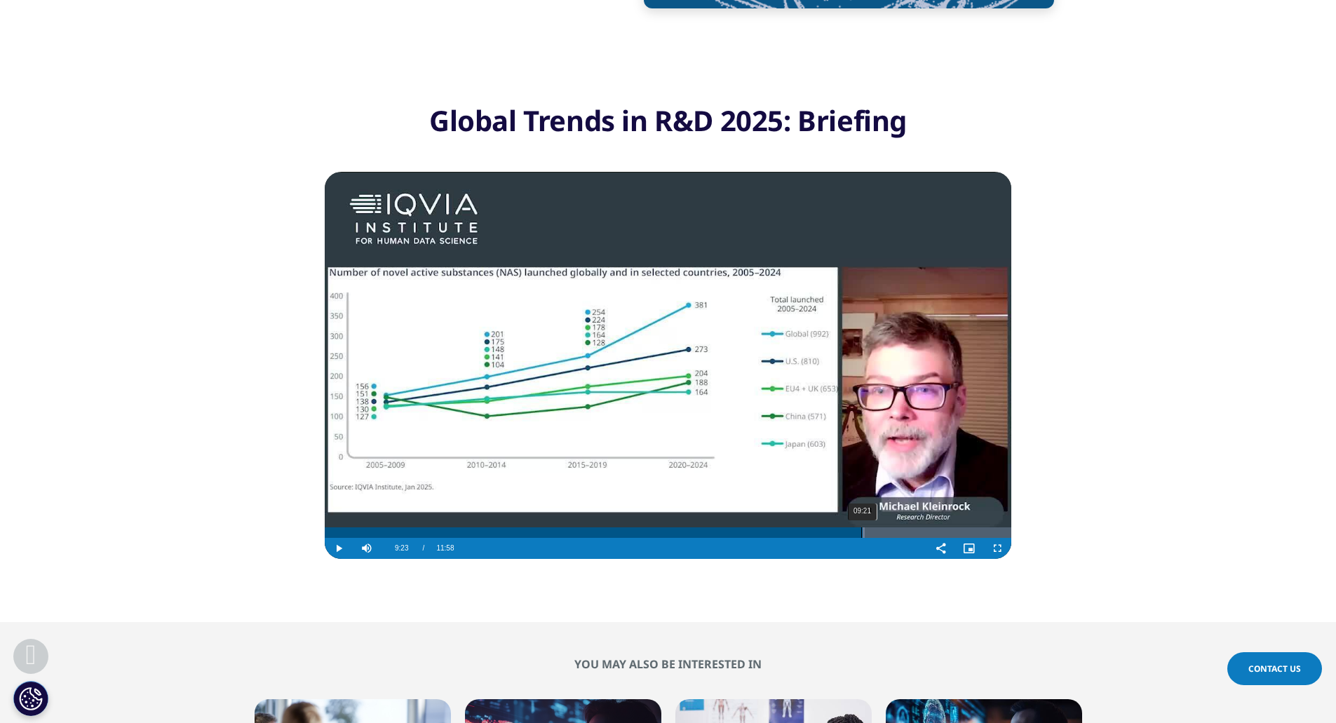
click at [862, 528] on div "Loaded : 78.66% 09:21 09:23" at bounding box center [668, 532] width 686 height 11
click at [892, 527] on div "09:54" at bounding box center [892, 532] width 1 height 11
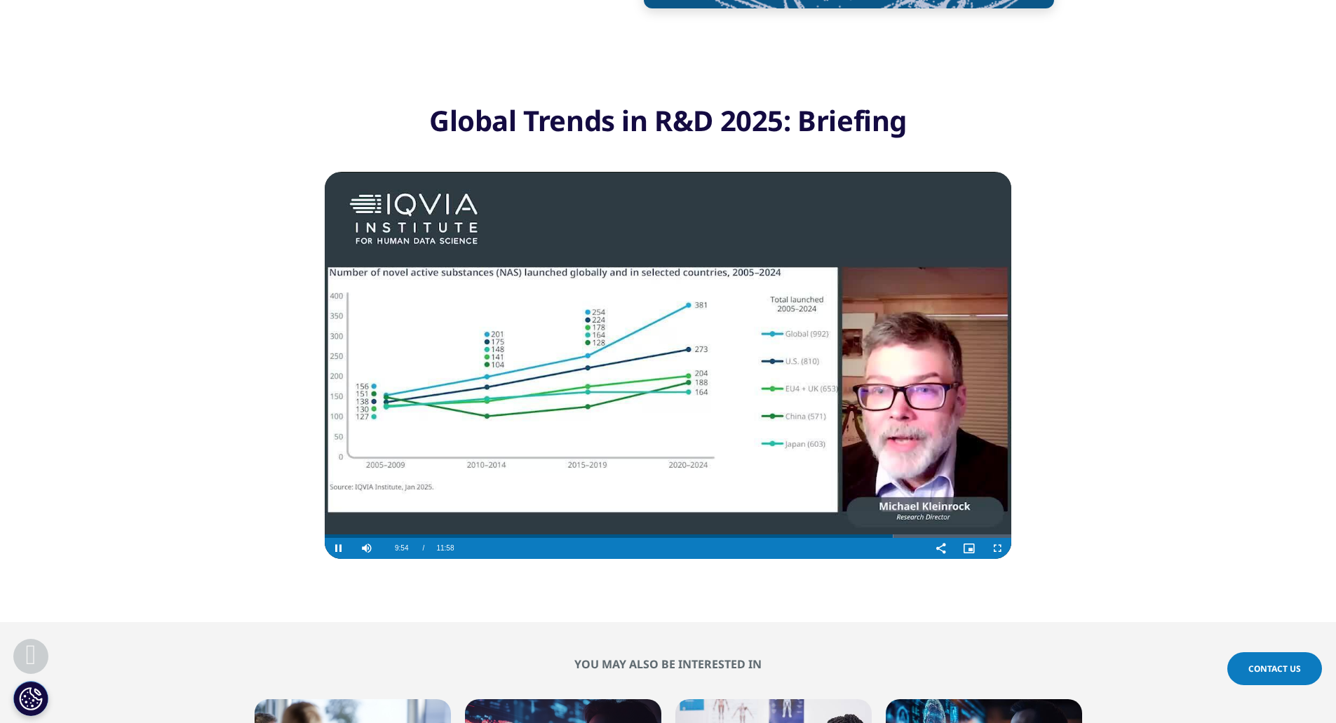
click at [913, 526] on video "Video Player" at bounding box center [668, 365] width 686 height 387
click at [956, 525] on video "Video Player" at bounding box center [668, 365] width 686 height 387
click at [935, 529] on video "Video Player" at bounding box center [668, 365] width 686 height 387
click at [936, 533] on video "Video Player" at bounding box center [668, 365] width 686 height 387
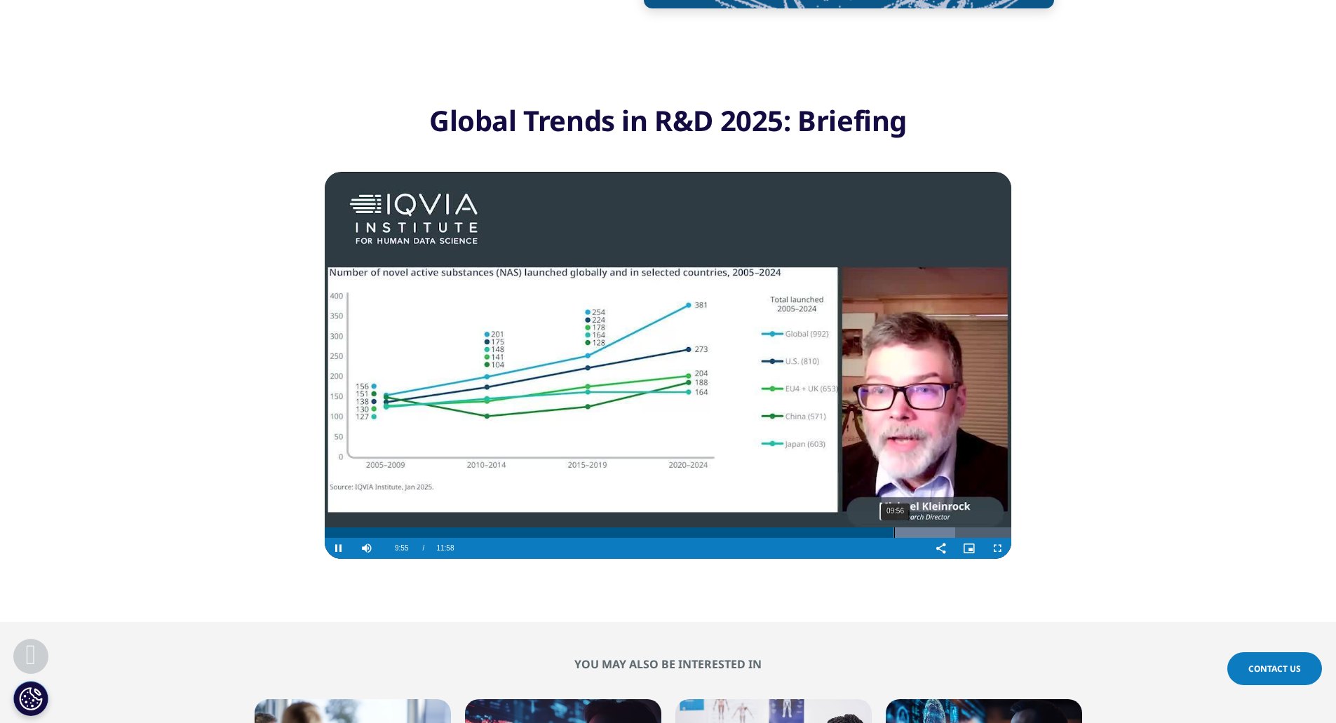
click at [938, 535] on div "Loaded : 91.83% 09:56 09:55" at bounding box center [668, 532] width 686 height 11
click at [967, 535] on div "11:12" at bounding box center [967, 532] width 1 height 11
click at [984, 533] on div "11:30" at bounding box center [984, 532] width 1 height 11
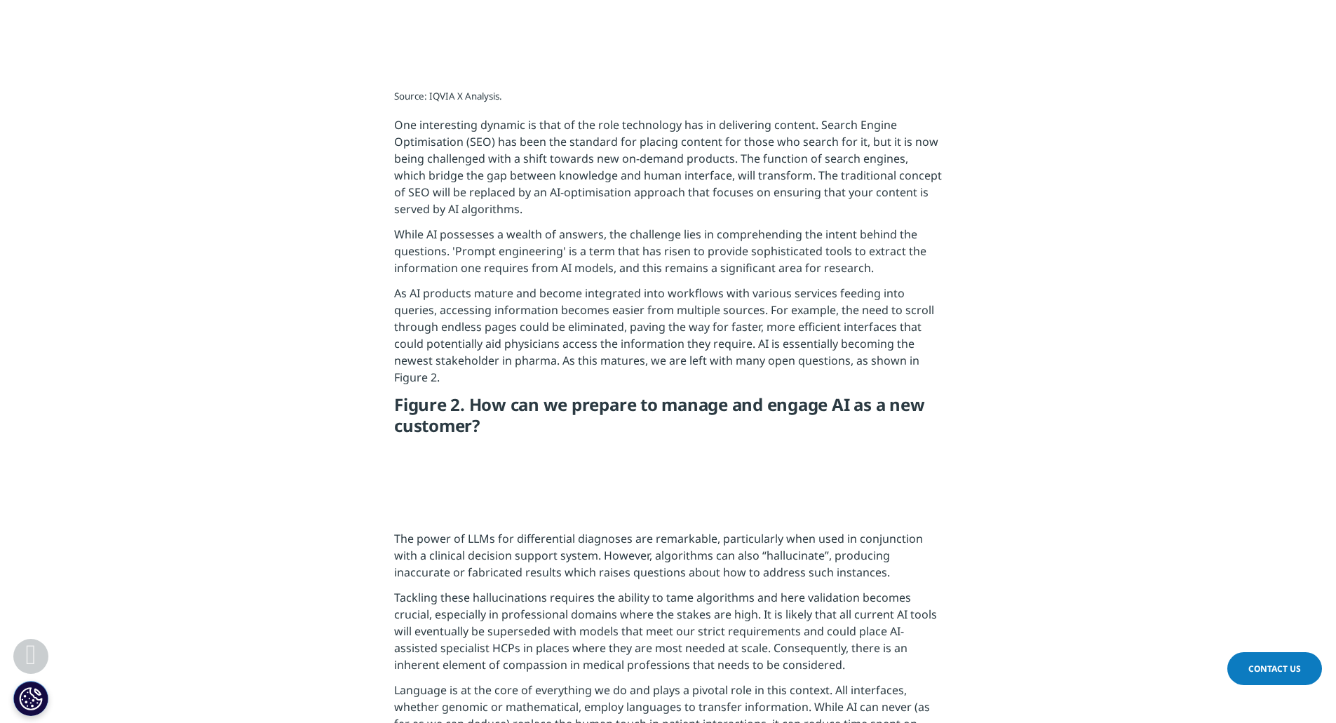
scroll to position [701, 0]
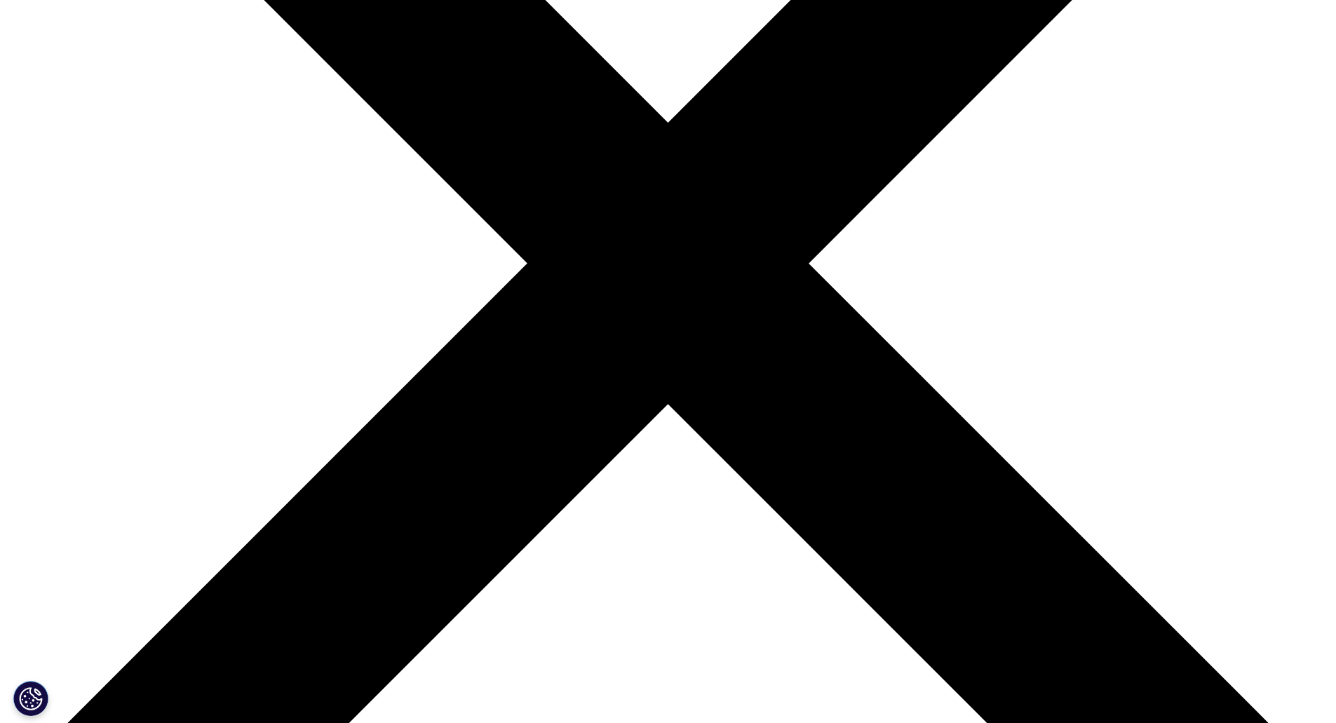
scroll to position [210, 0]
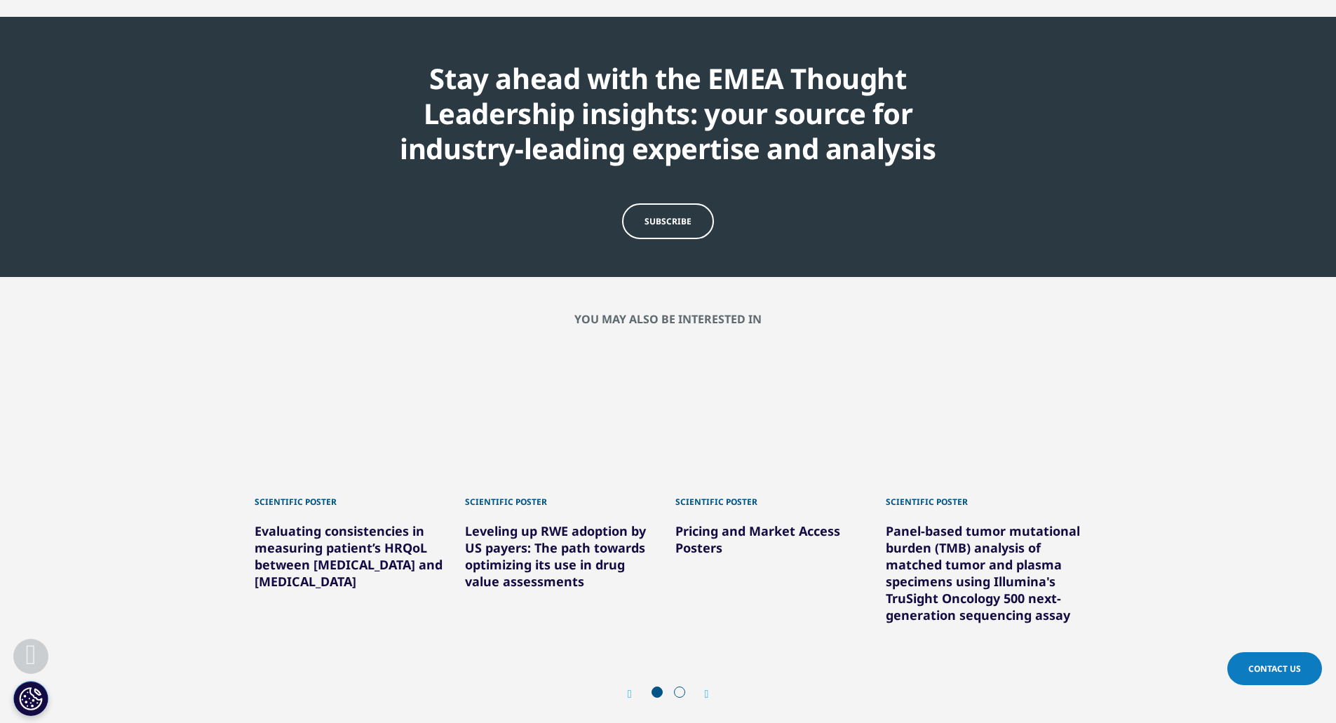
scroll to position [1823, 0]
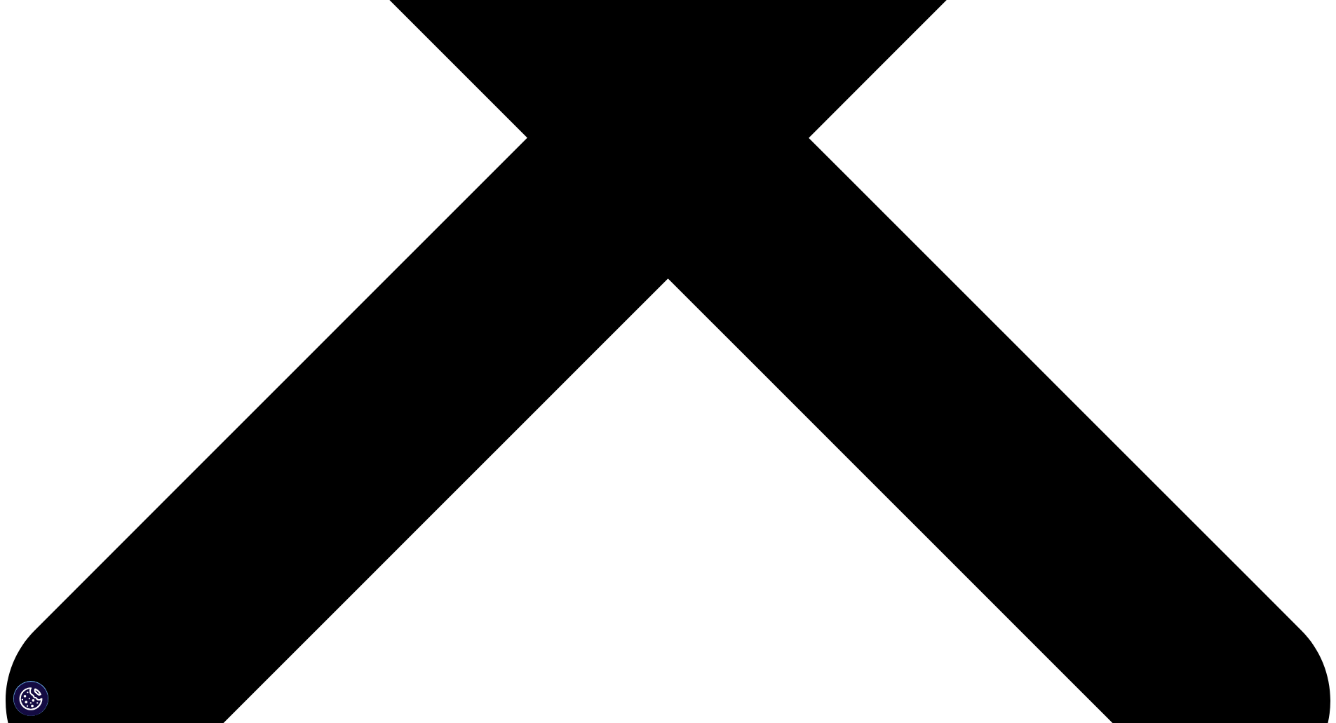
scroll to position [421, 0]
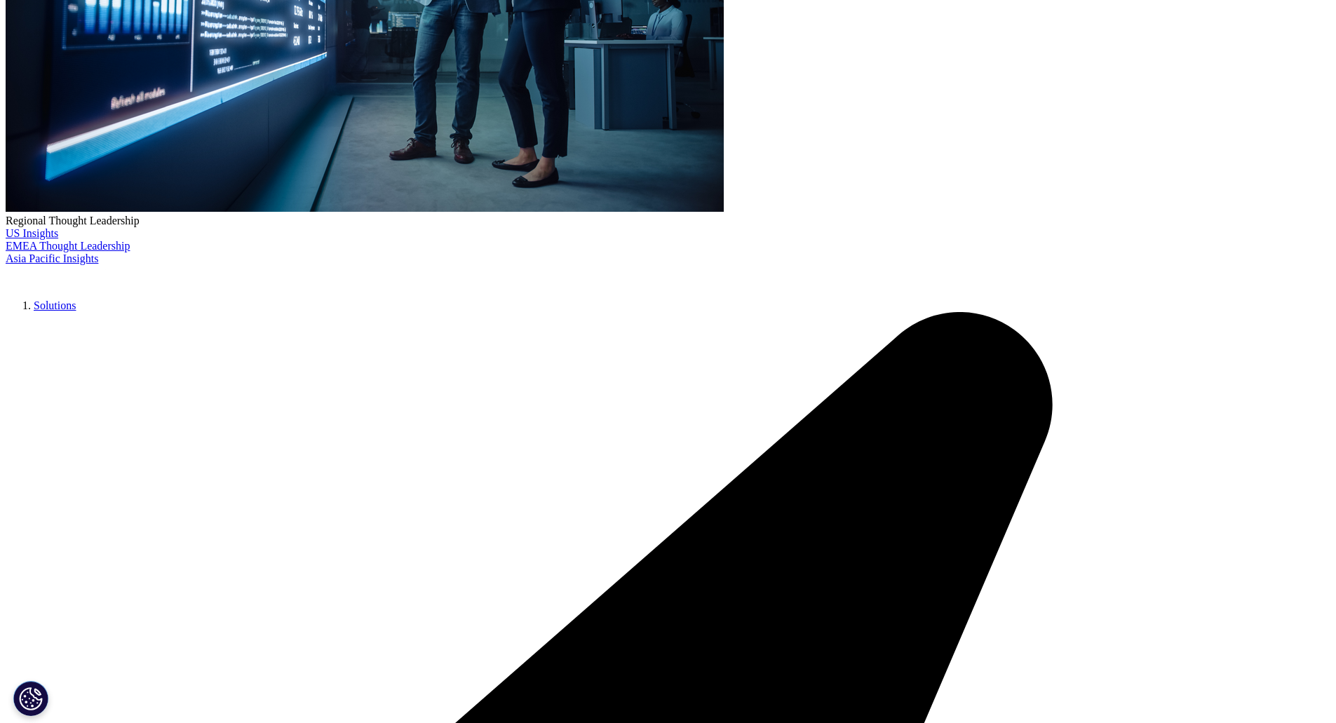
type input "D."
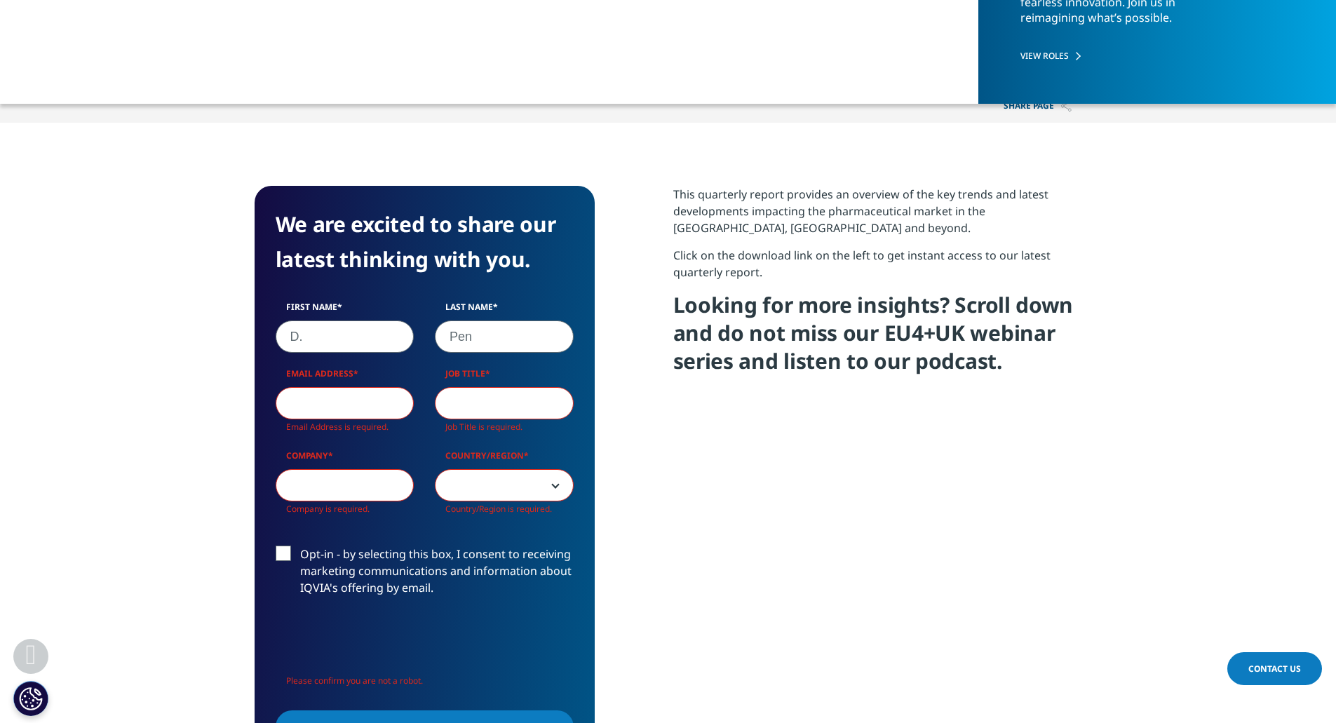
scroll to position [589, 827]
type input "Peng"
type input "dpeng@comgest.com"
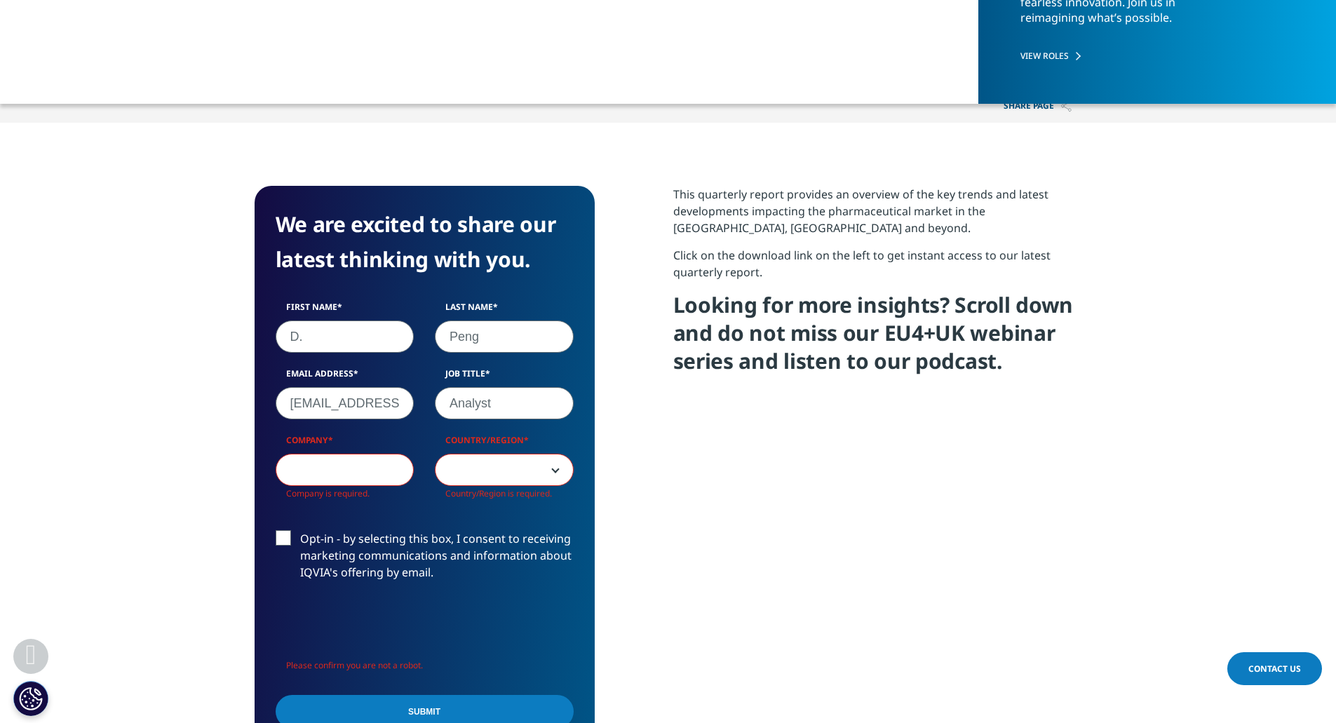
type input "Analyst"
type input "Comgest"
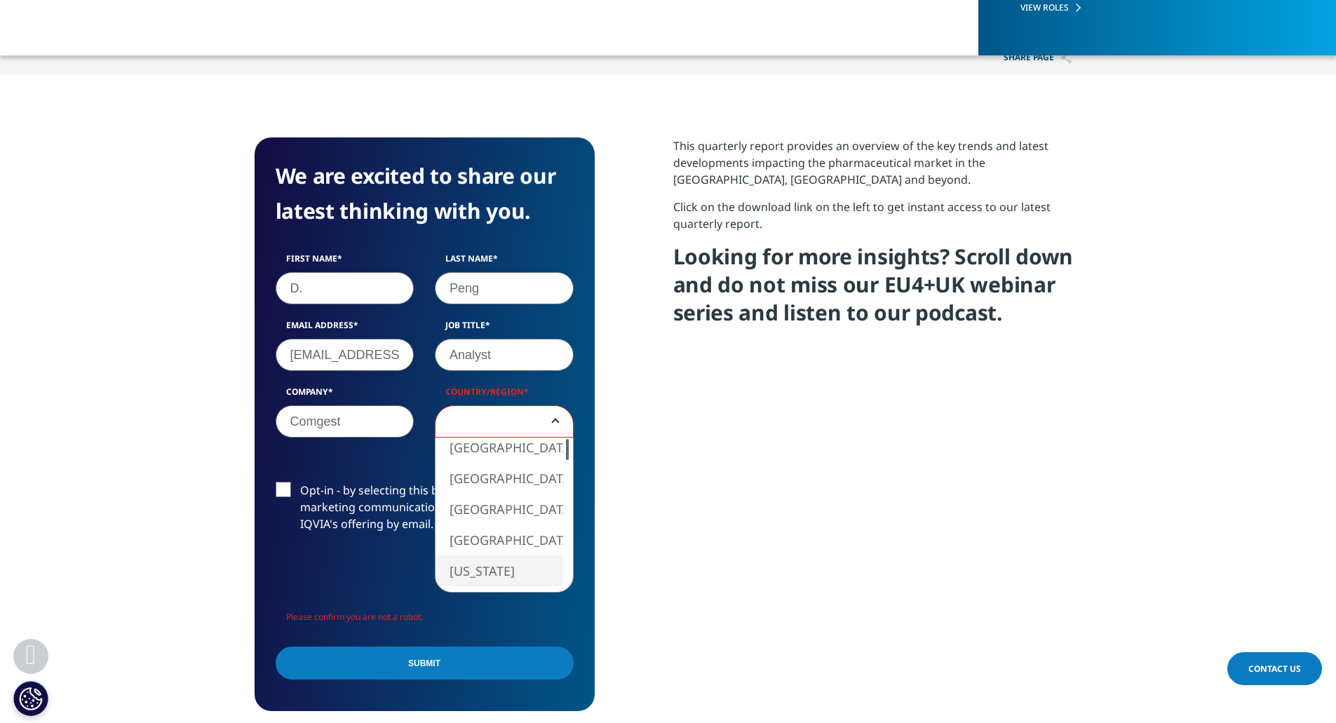
scroll to position [0, 0]
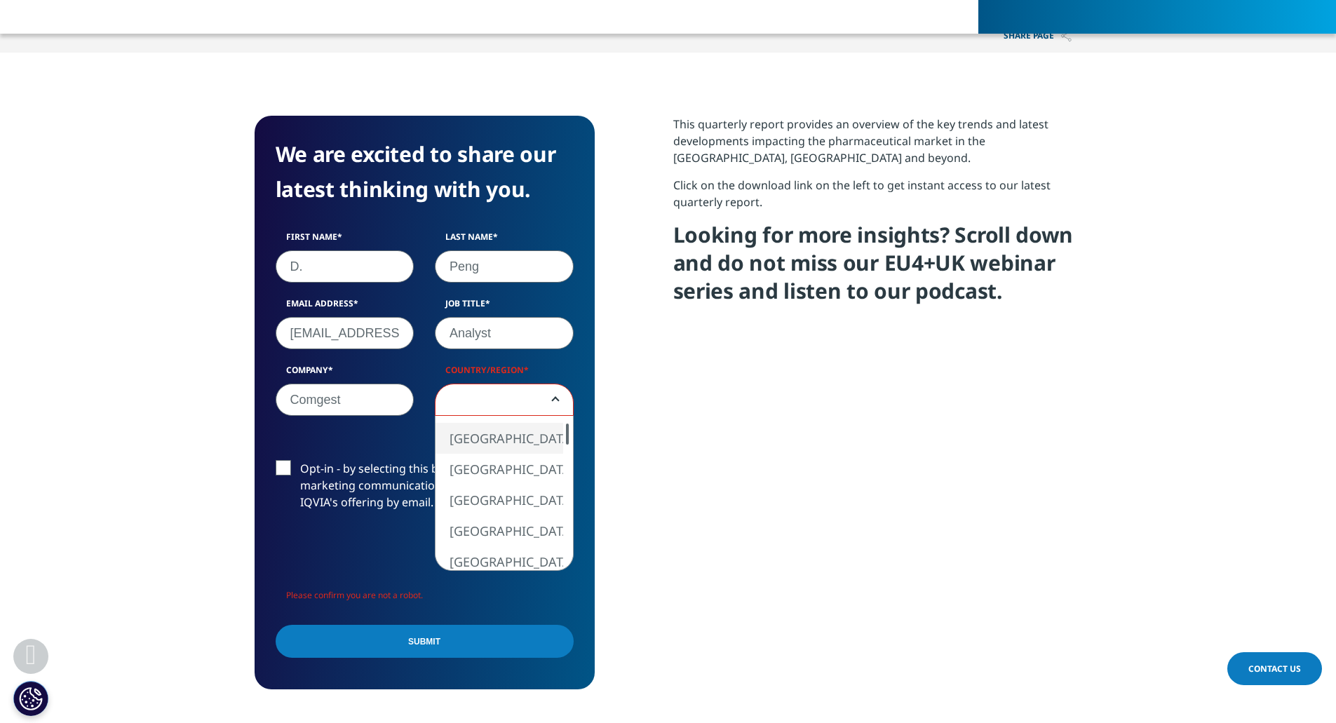
click at [749, 474] on div "This quarterly report provides an overview of the key trends and latest develop…" at bounding box center [877, 402] width 409 height 573
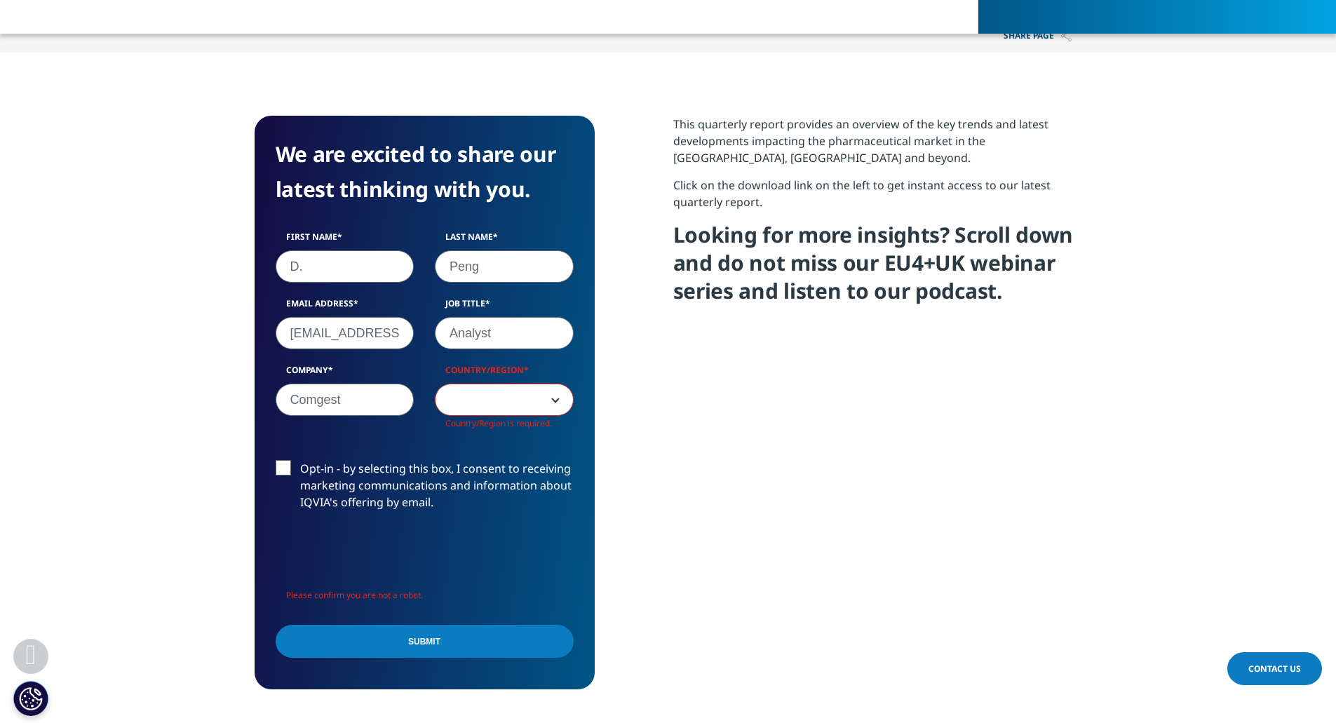
click at [498, 404] on span at bounding box center [503, 400] width 137 height 32
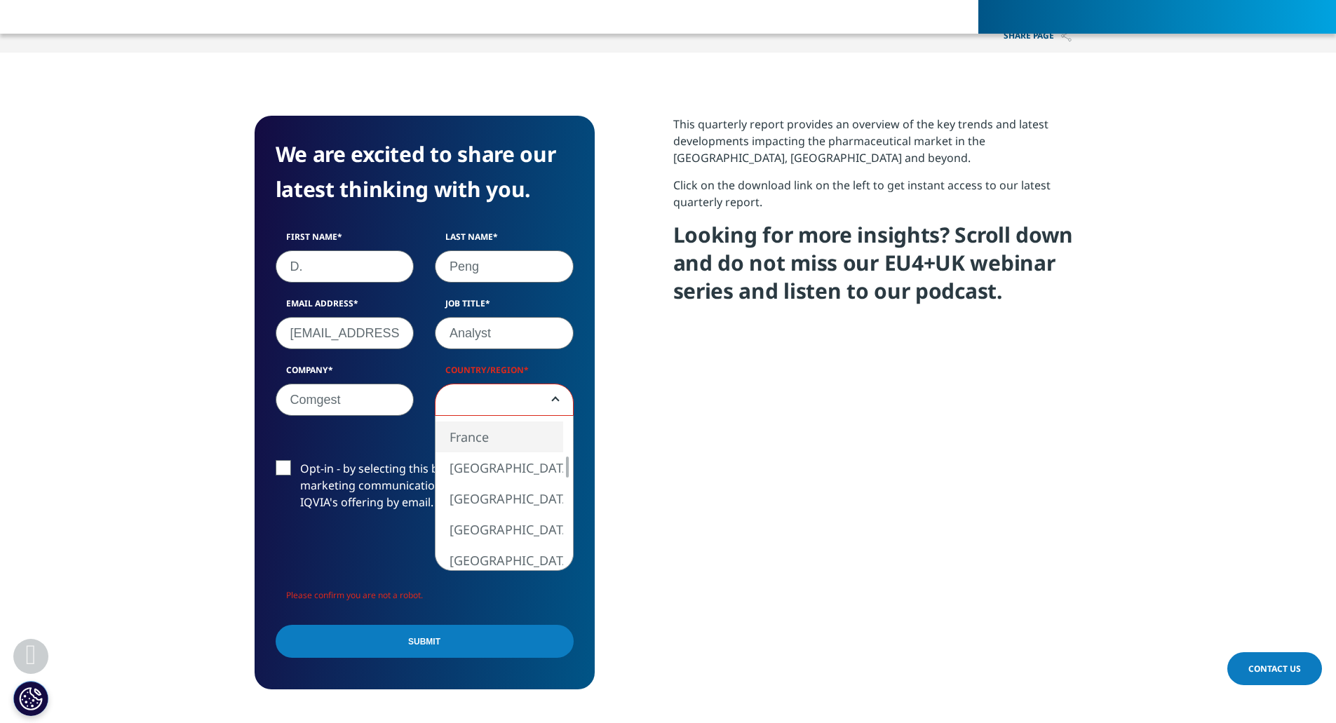
select select "France"
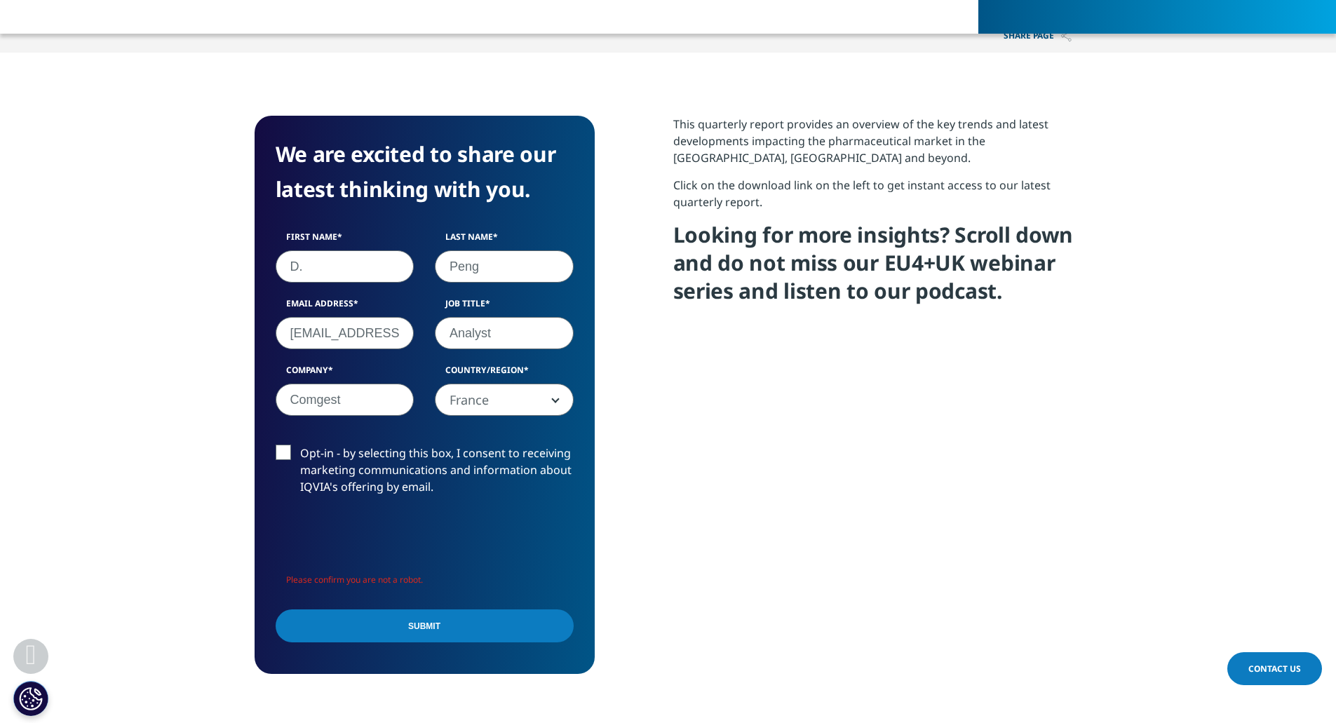
click at [868, 513] on div "This quarterly report provides an overview of the key trends and latest develop…" at bounding box center [877, 395] width 409 height 558
click at [751, 543] on div "This quarterly report provides an overview of the key trends and latest develop…" at bounding box center [877, 395] width 409 height 558
click at [568, 623] on input "Submit" at bounding box center [425, 625] width 298 height 33
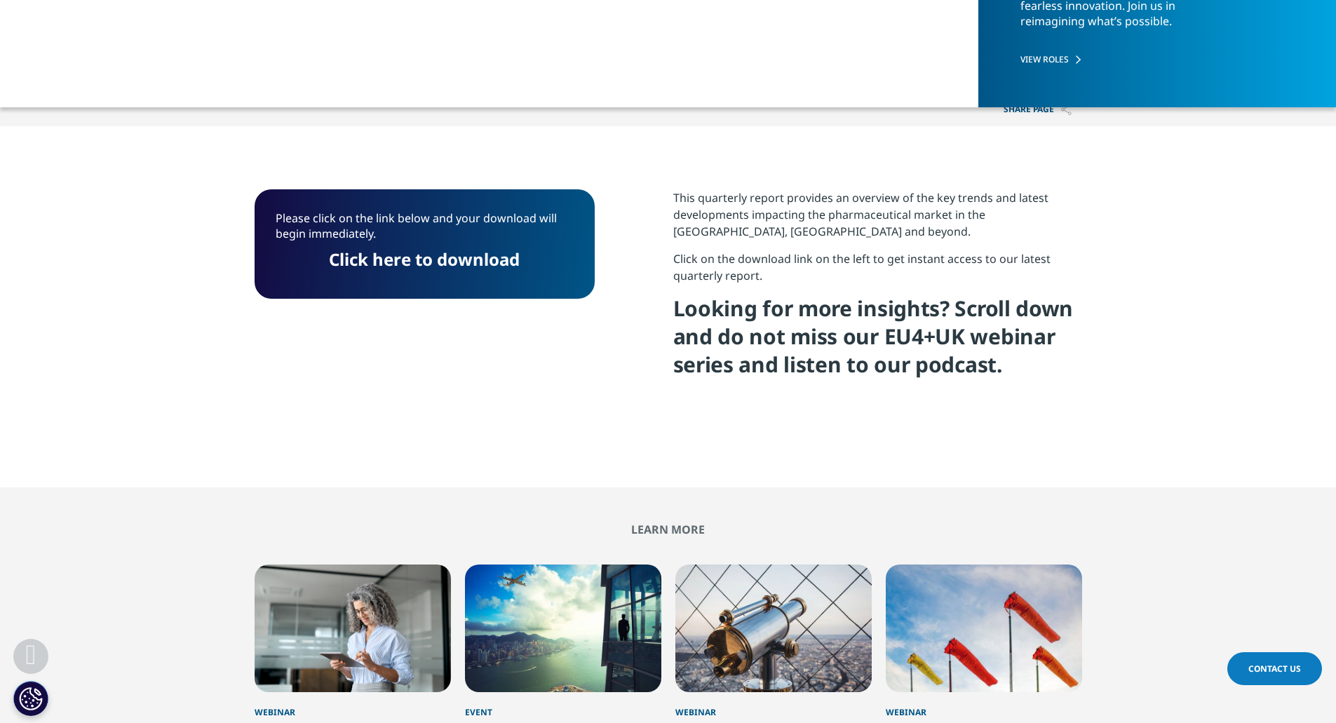
click at [498, 267] on link "Click here to download" at bounding box center [424, 258] width 191 height 23
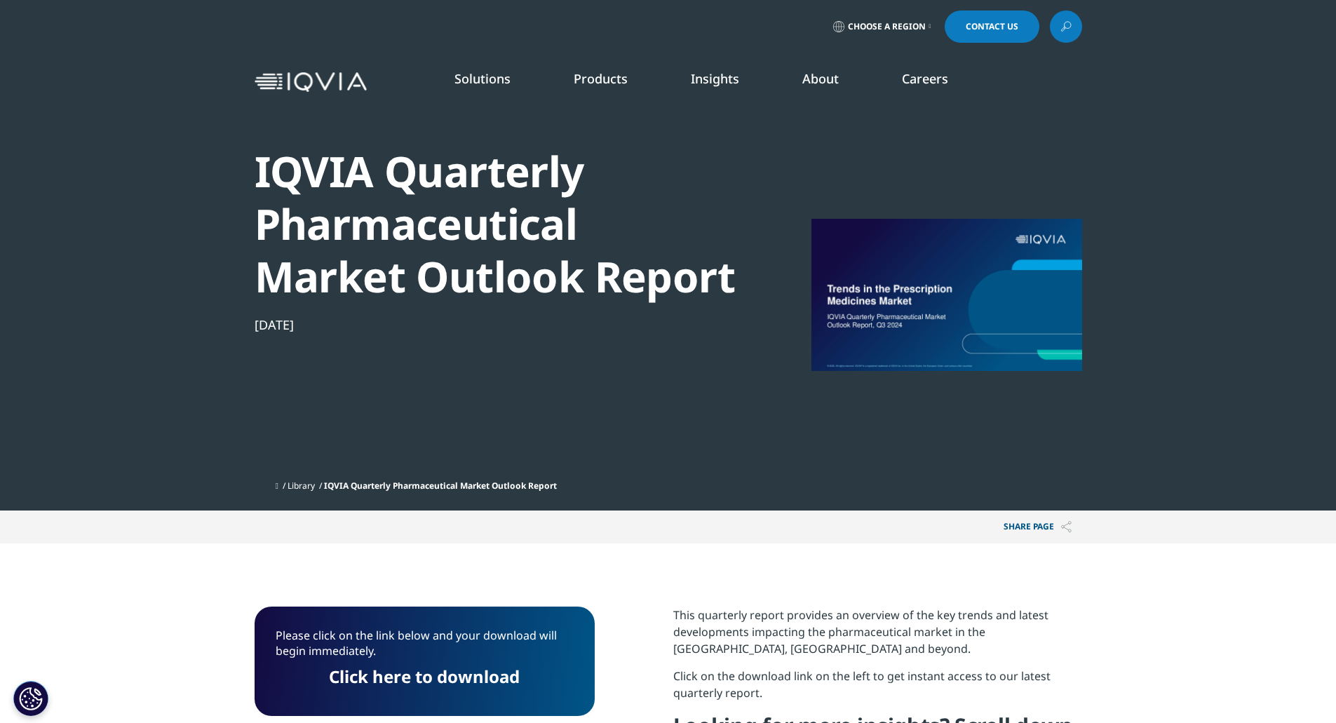
click at [419, 482] on span "IQVIA Quarterly Pharmaceutical Market Outlook Report" at bounding box center [440, 486] width 233 height 12
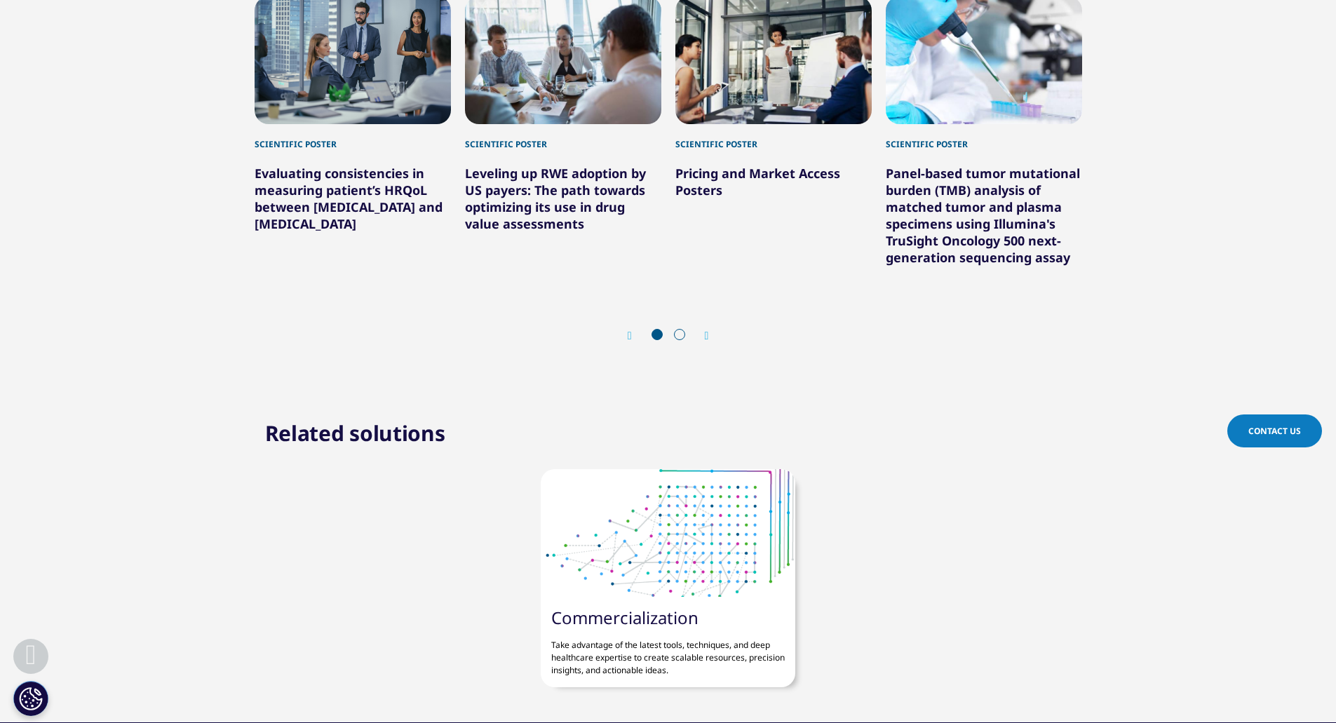
scroll to position [1509, 0]
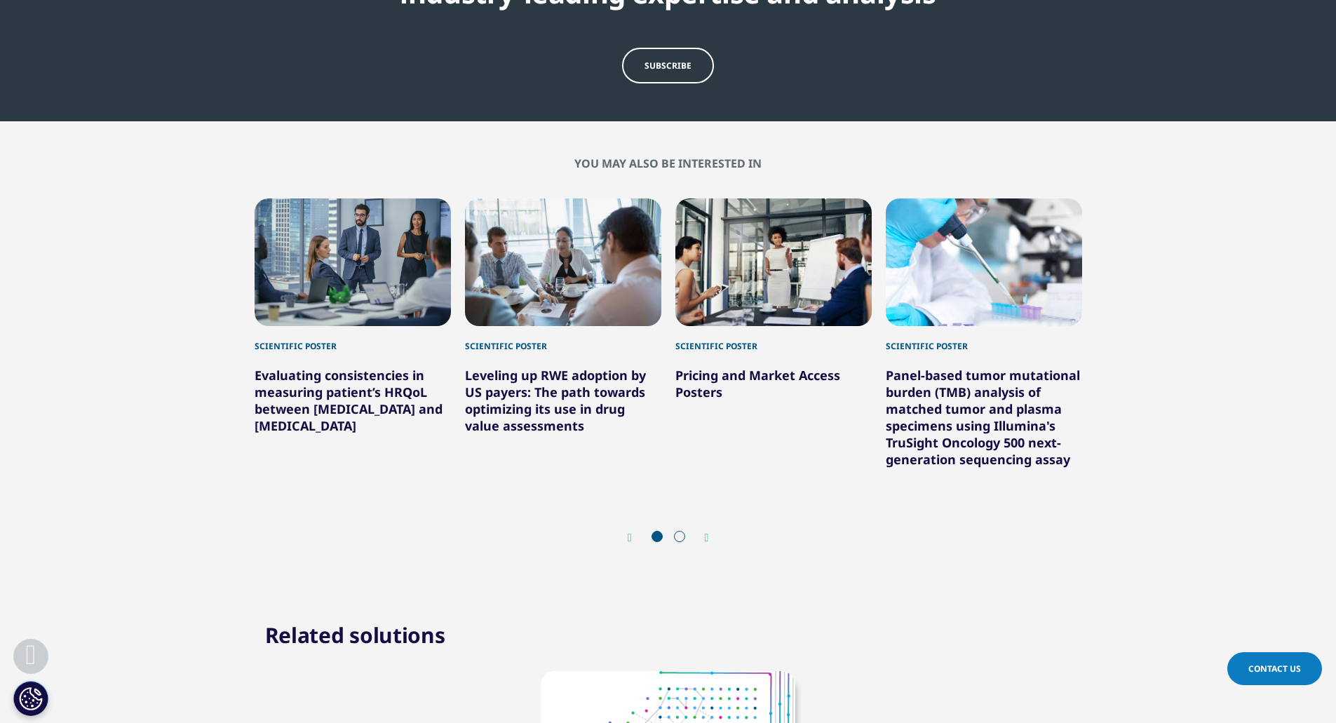
click at [679, 524] on div "Prev Next" at bounding box center [667, 538] width 827 height 42
click at [681, 545] on div "Prev Next" at bounding box center [667, 538] width 827 height 42
click at [678, 534] on span at bounding box center [679, 536] width 11 height 11
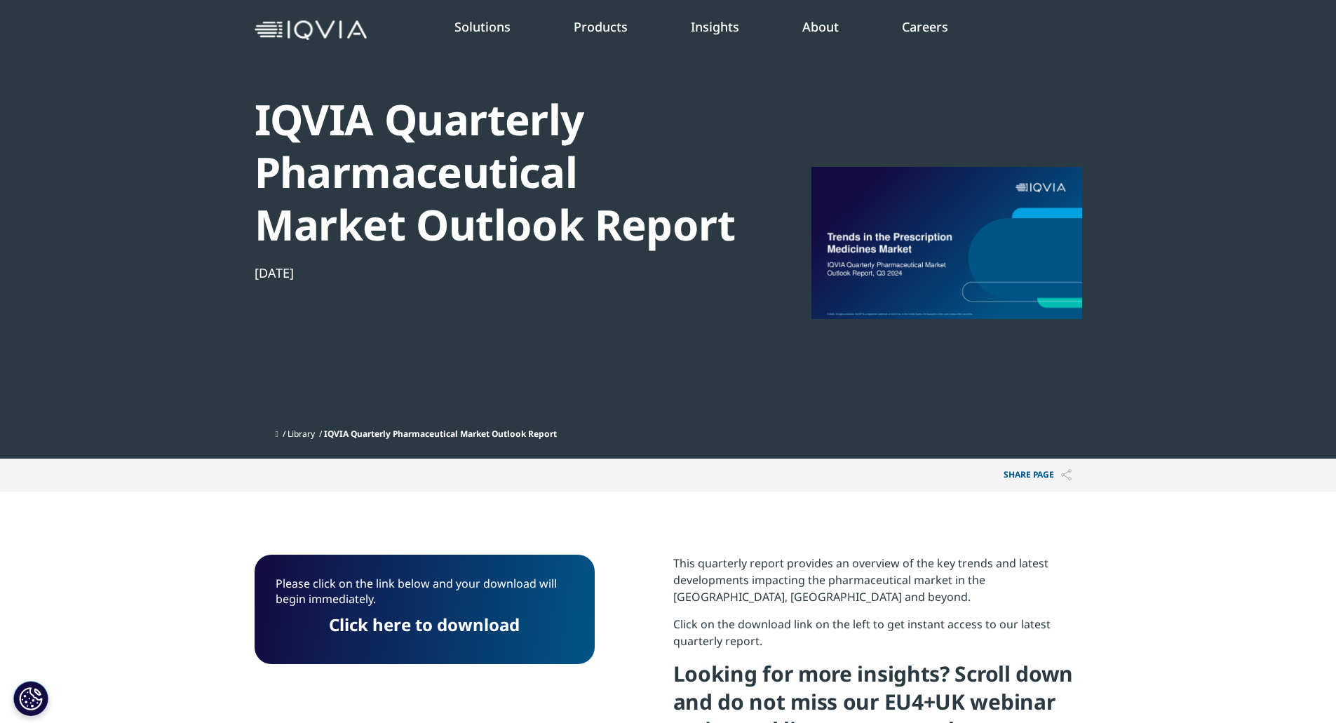
scroll to position [0, 0]
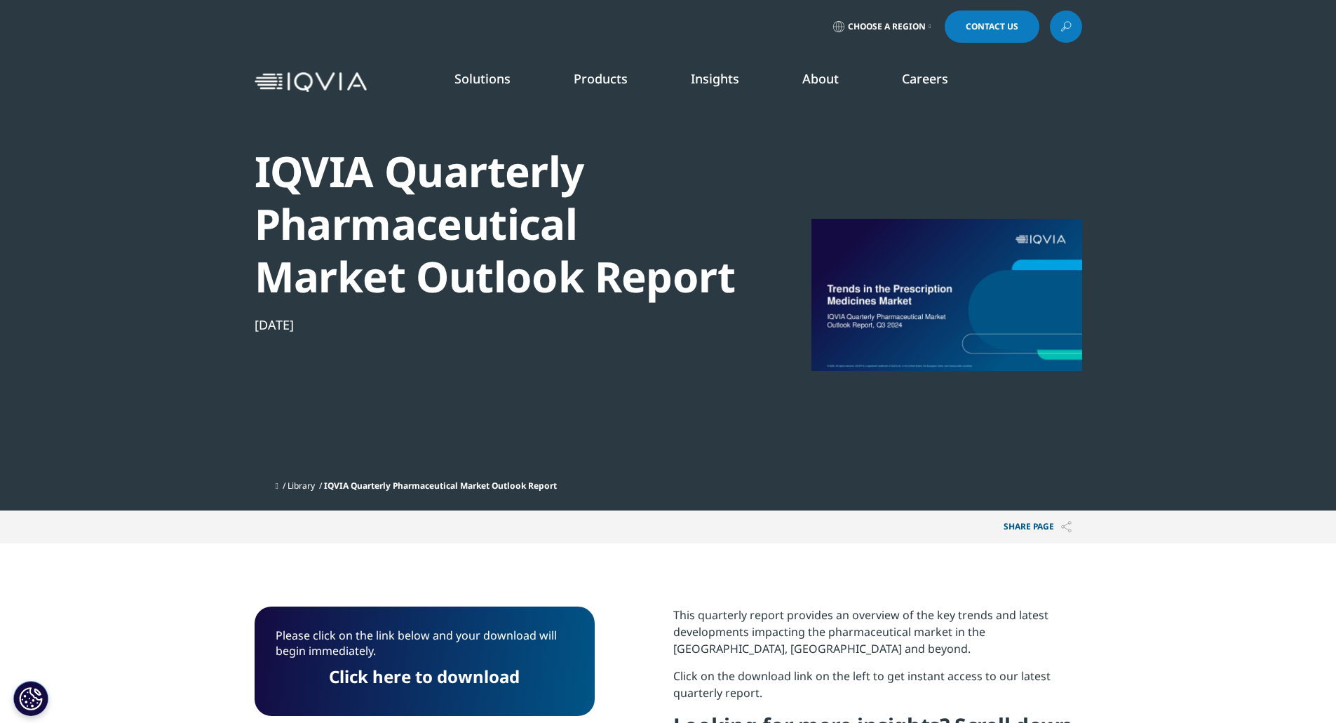
click at [303, 486] on link "Library" at bounding box center [300, 486] width 27 height 12
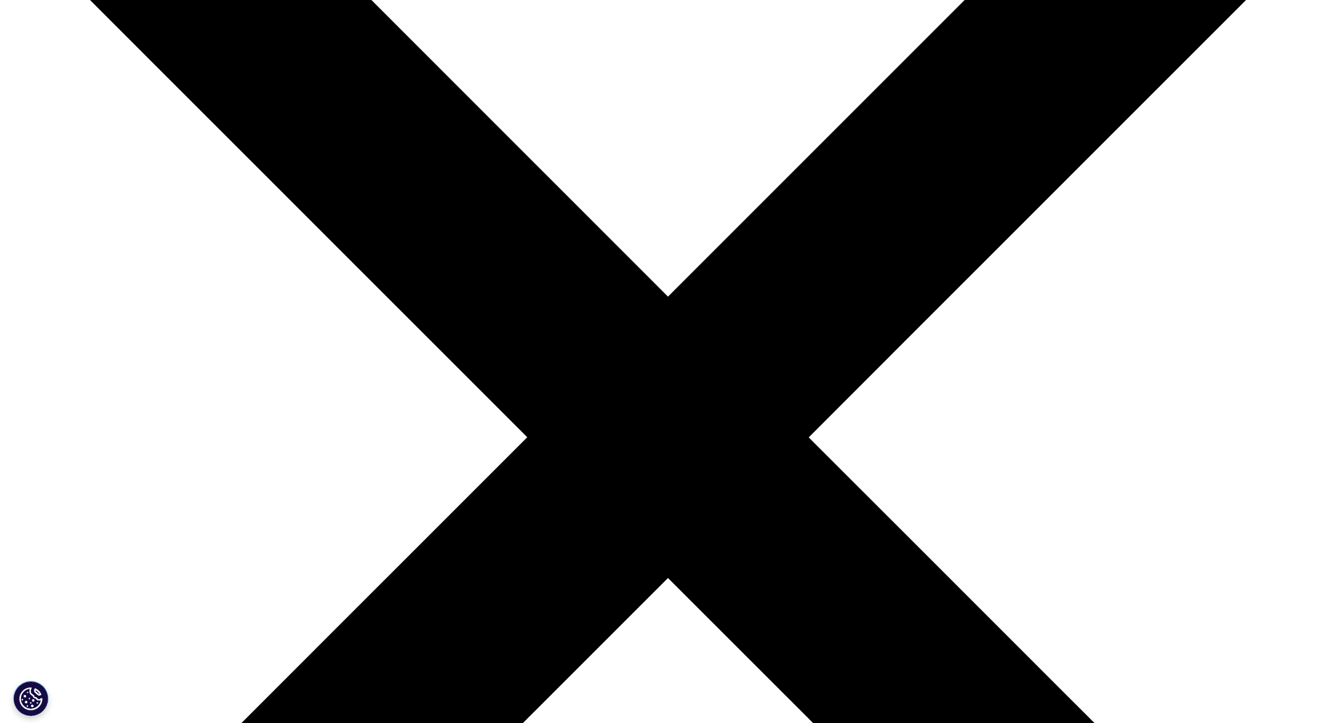
scroll to position [454, 0]
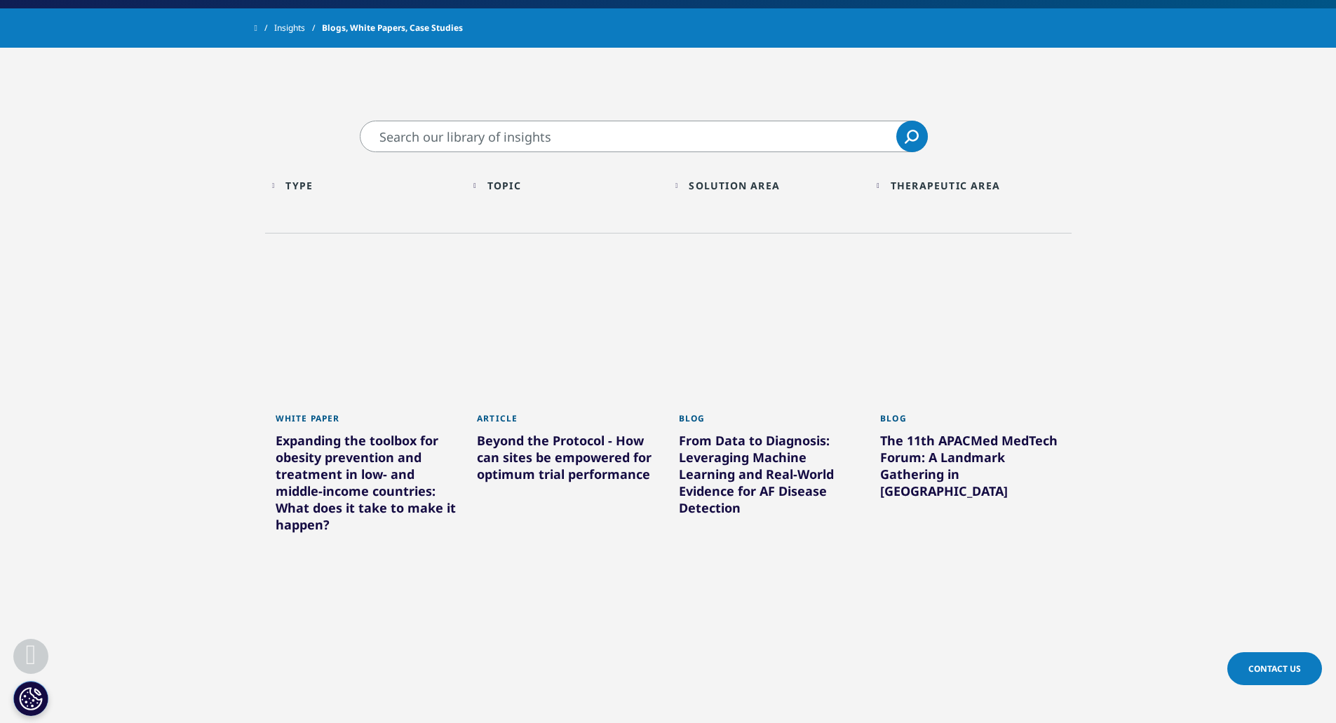
click at [640, 132] on input "Search" at bounding box center [644, 137] width 568 height 32
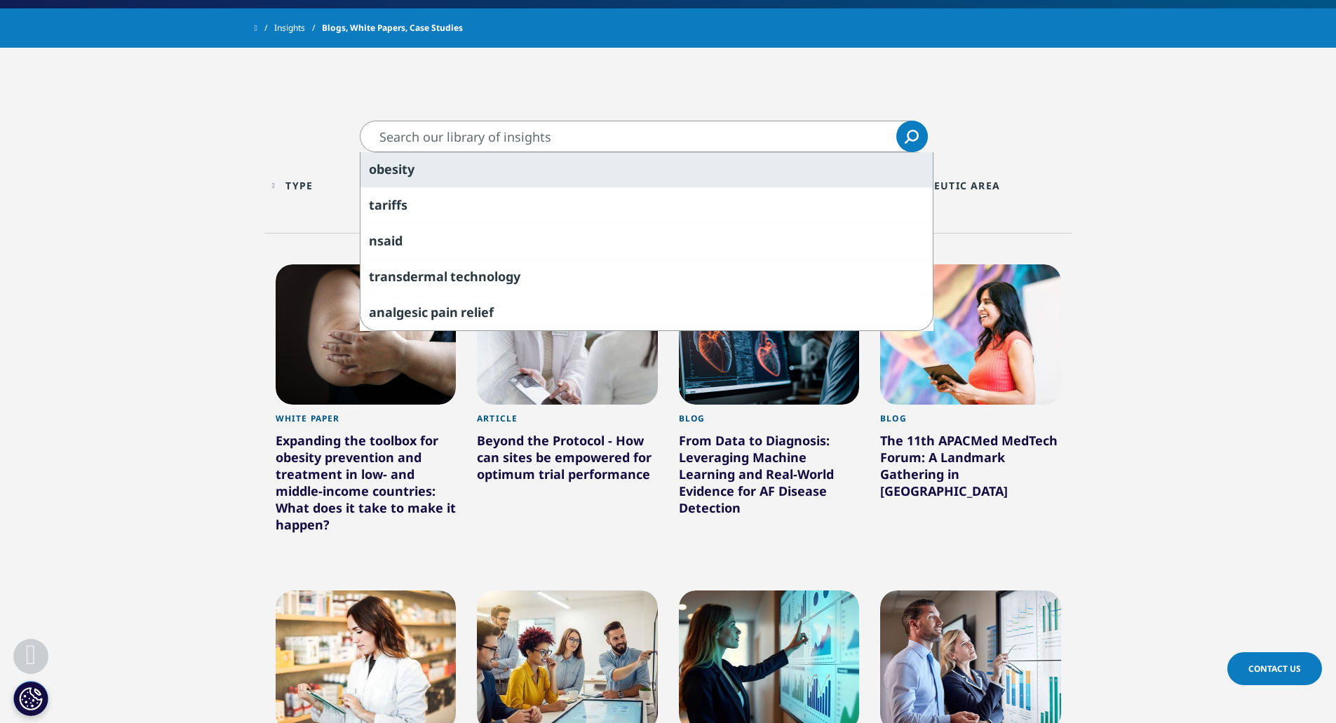
paste input "Quarterly Pharmaceutical Market Outlook"
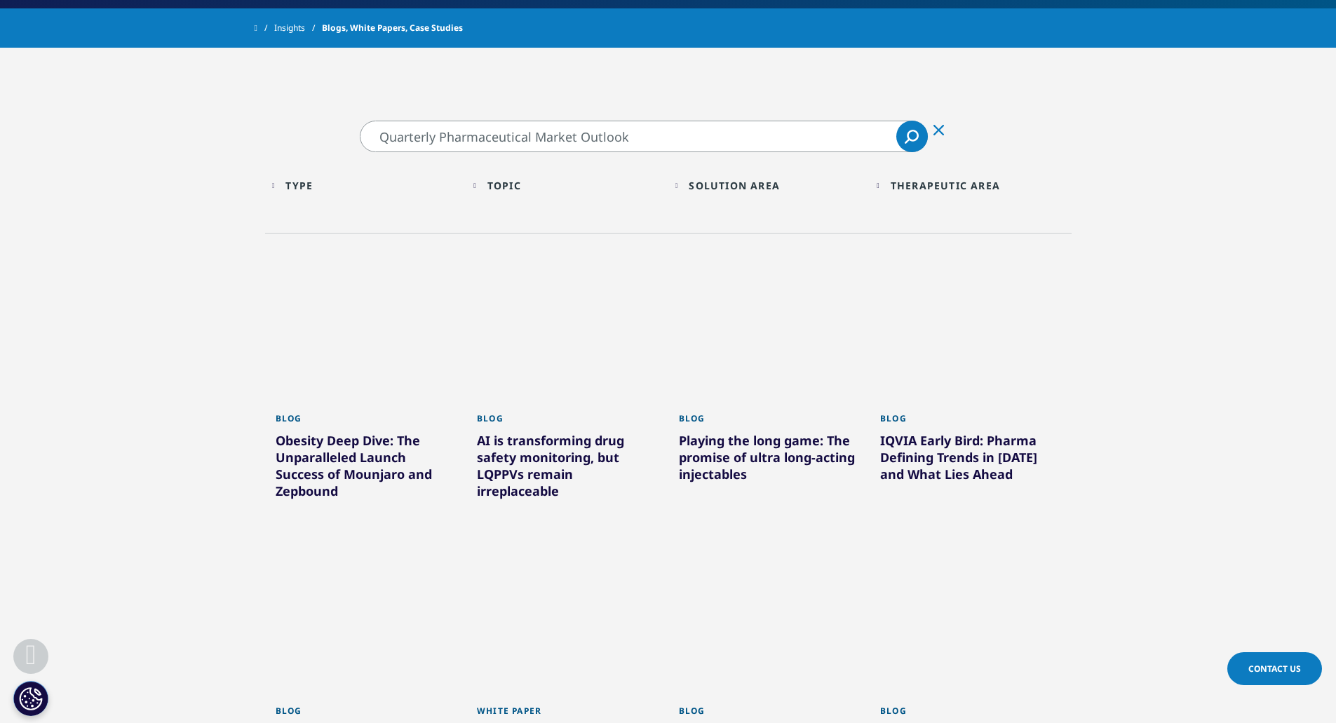
drag, startPoint x: 437, startPoint y: 133, endPoint x: 0, endPoint y: 155, distance: 437.3
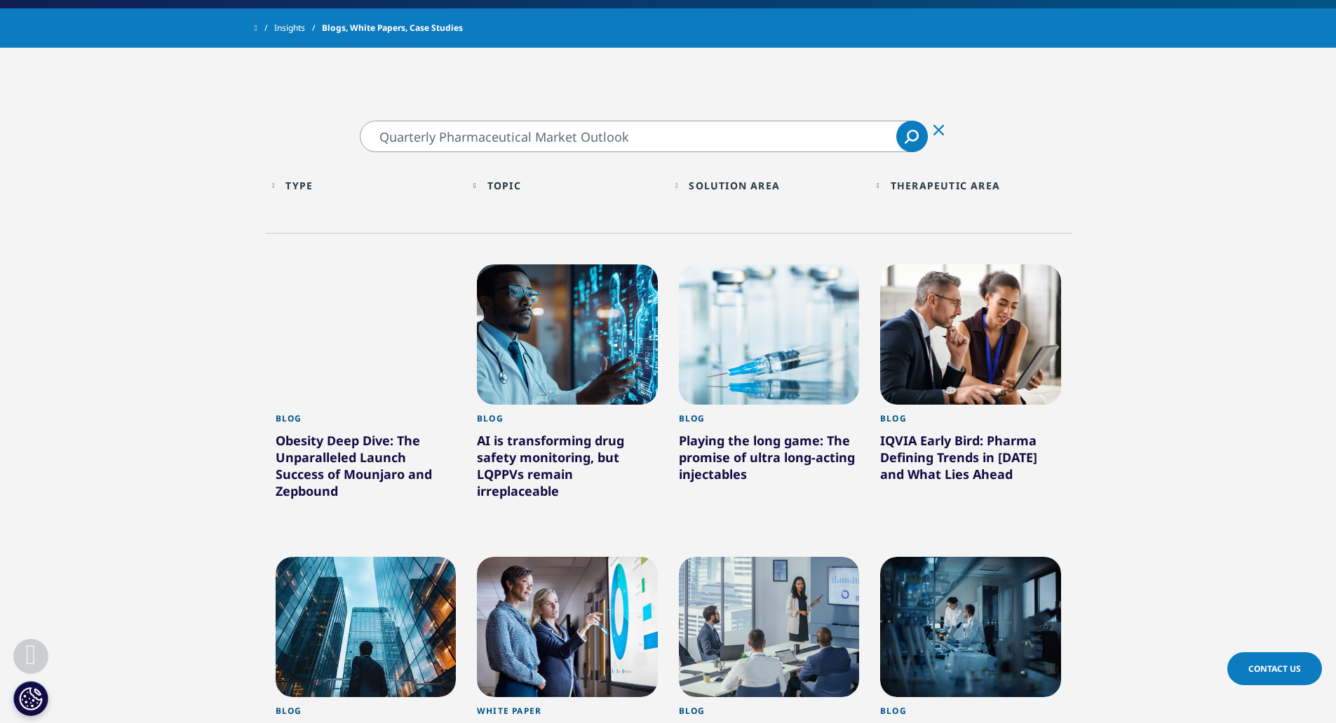
click at [0, 164] on section "Quarterly Pharmaceutical Market Outlook Quarterly Pharmaceutical Market Outlook…" at bounding box center [668, 664] width 1336 height 1086
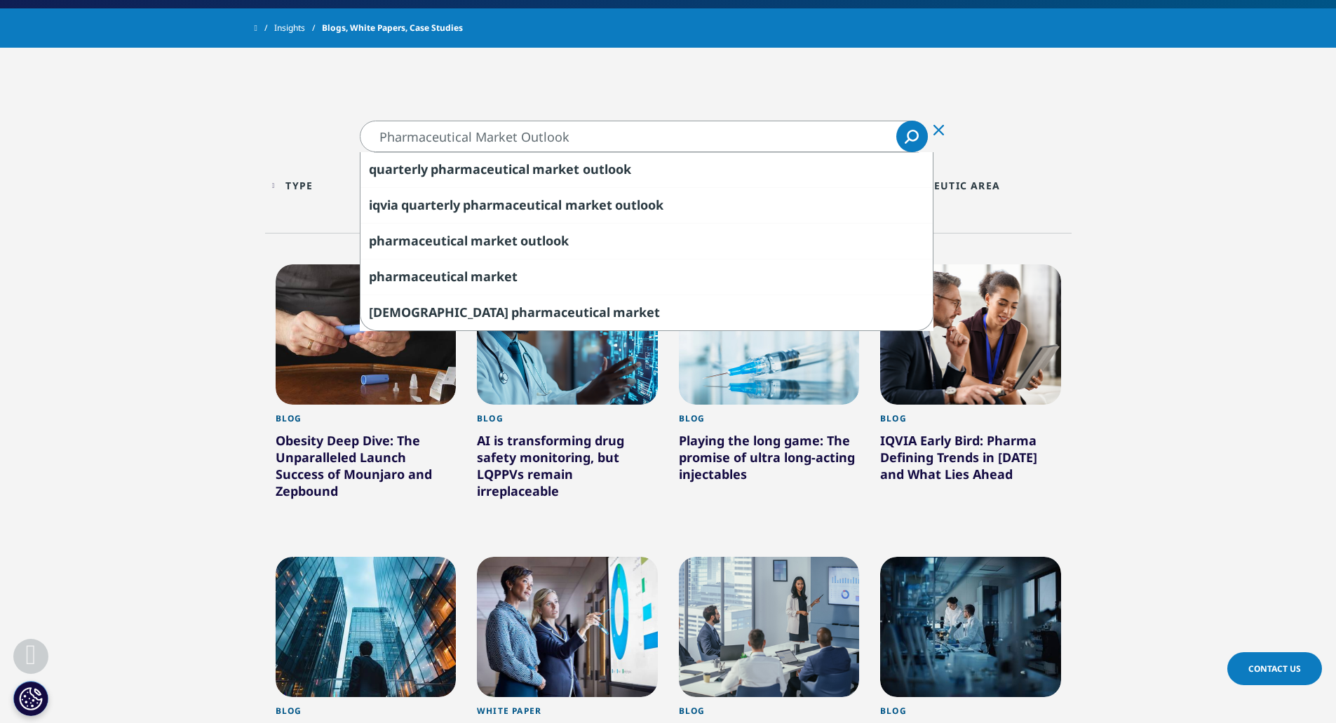
type input "Pharmaceutical Market Outlook"
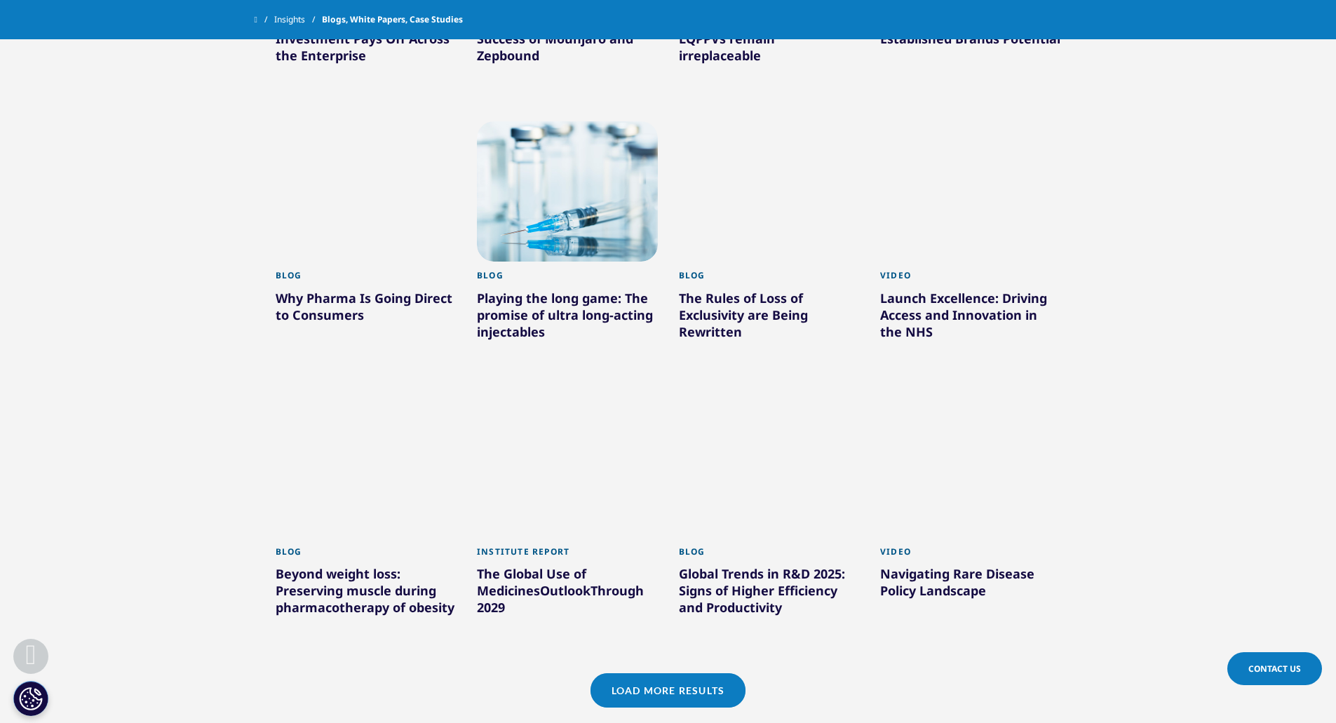
scroll to position [875, 0]
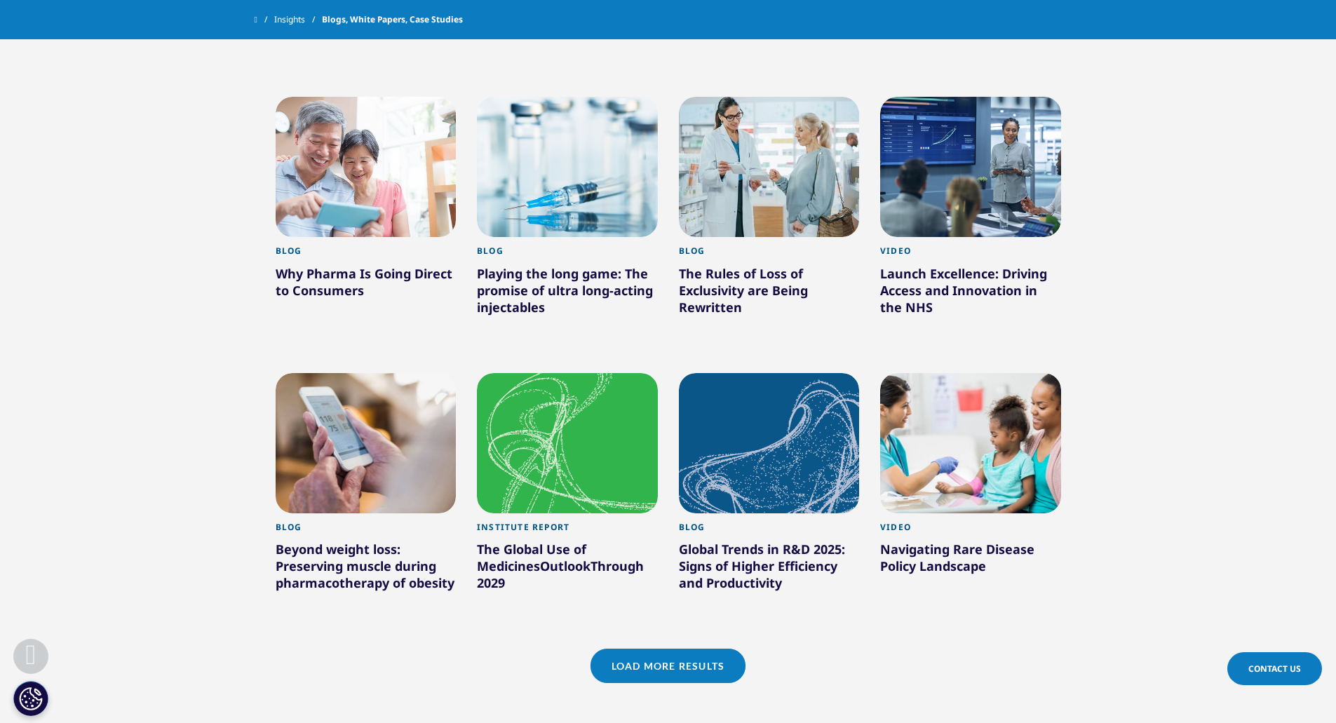
click at [715, 661] on link "Load More Results" at bounding box center [667, 665] width 155 height 34
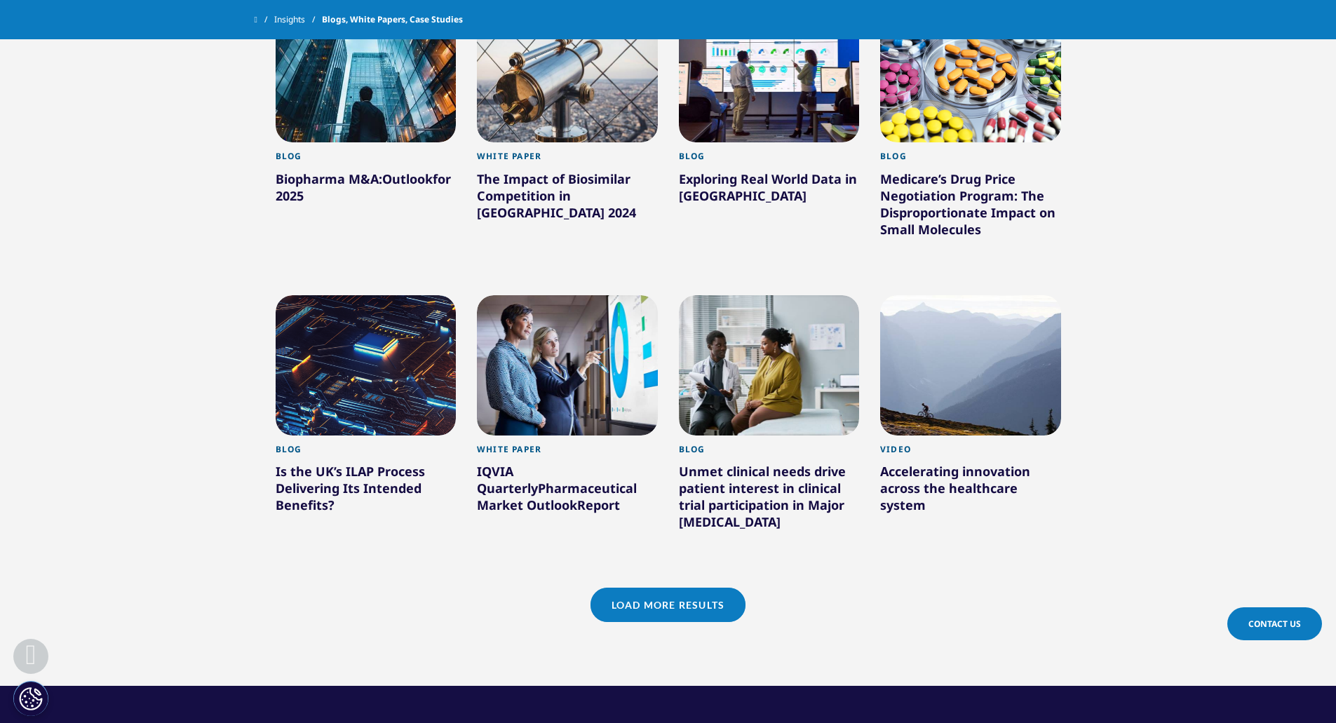
scroll to position [1856, 0]
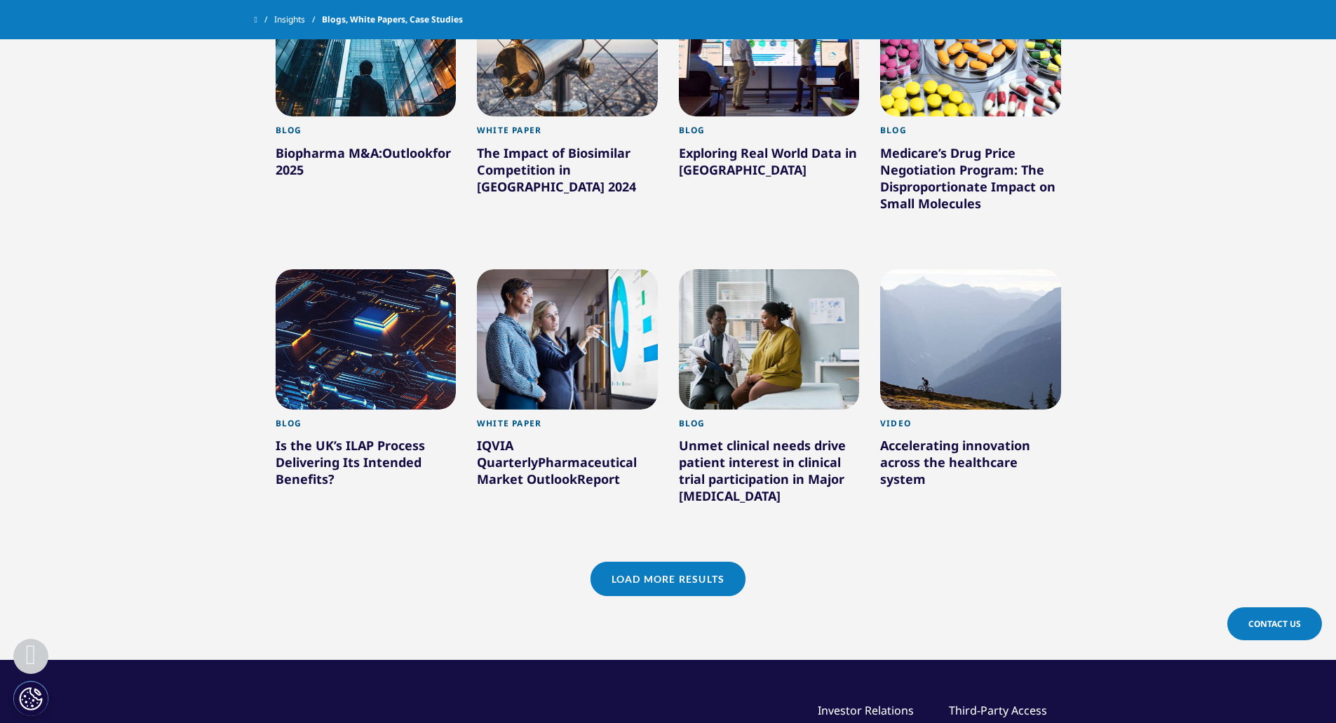
click at [675, 566] on link "Load More Results" at bounding box center [667, 579] width 155 height 34
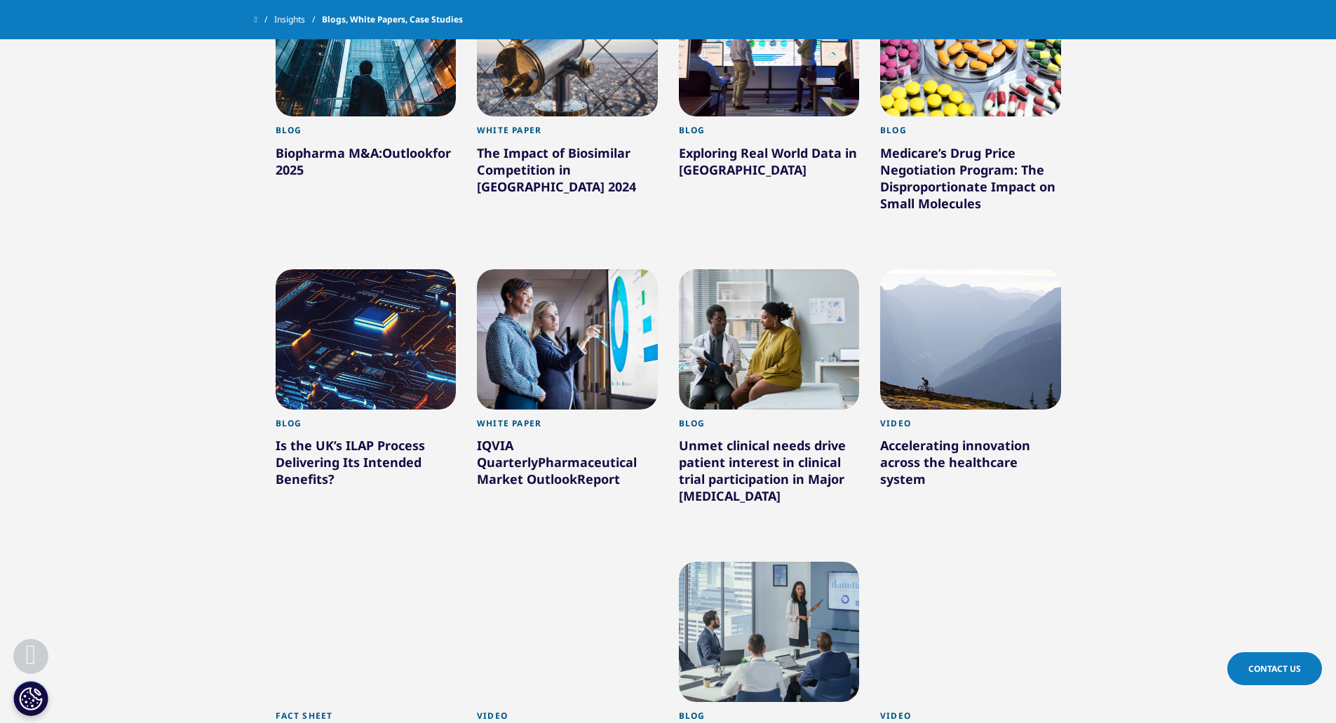
scroll to position [2277, 0]
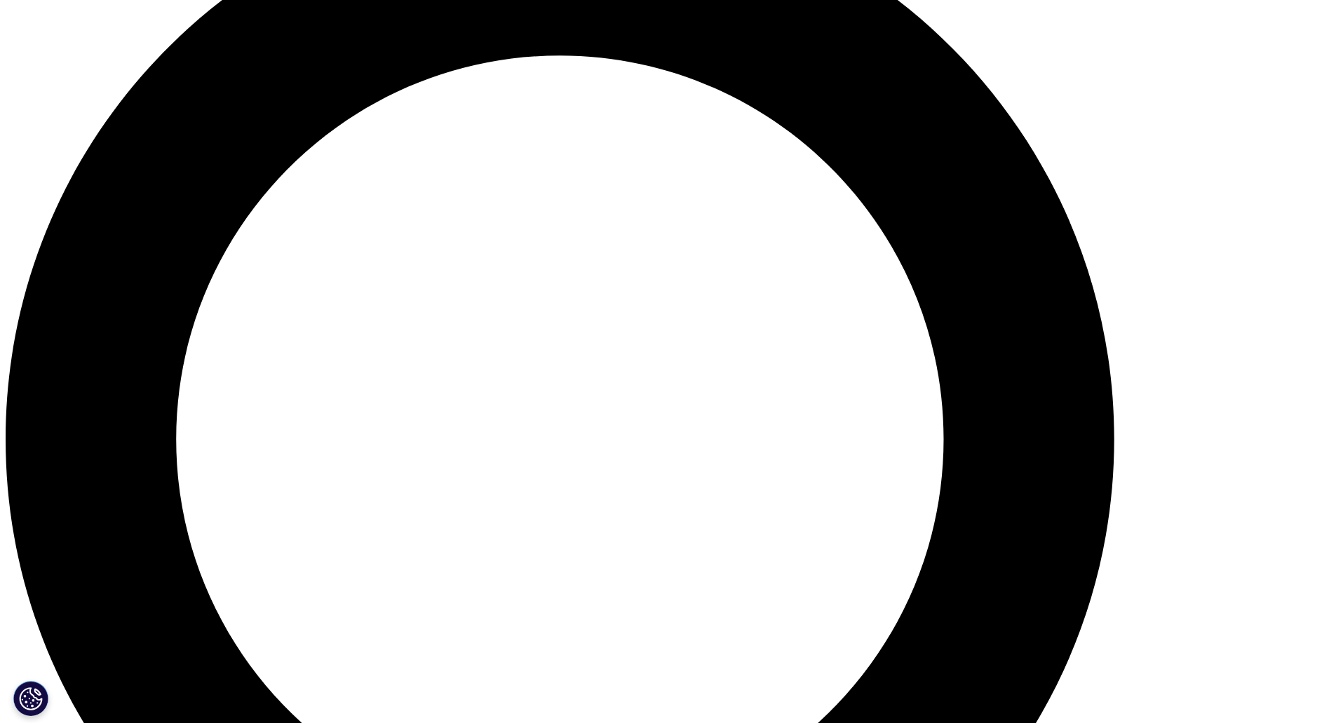
scroll to position [1753, 0]
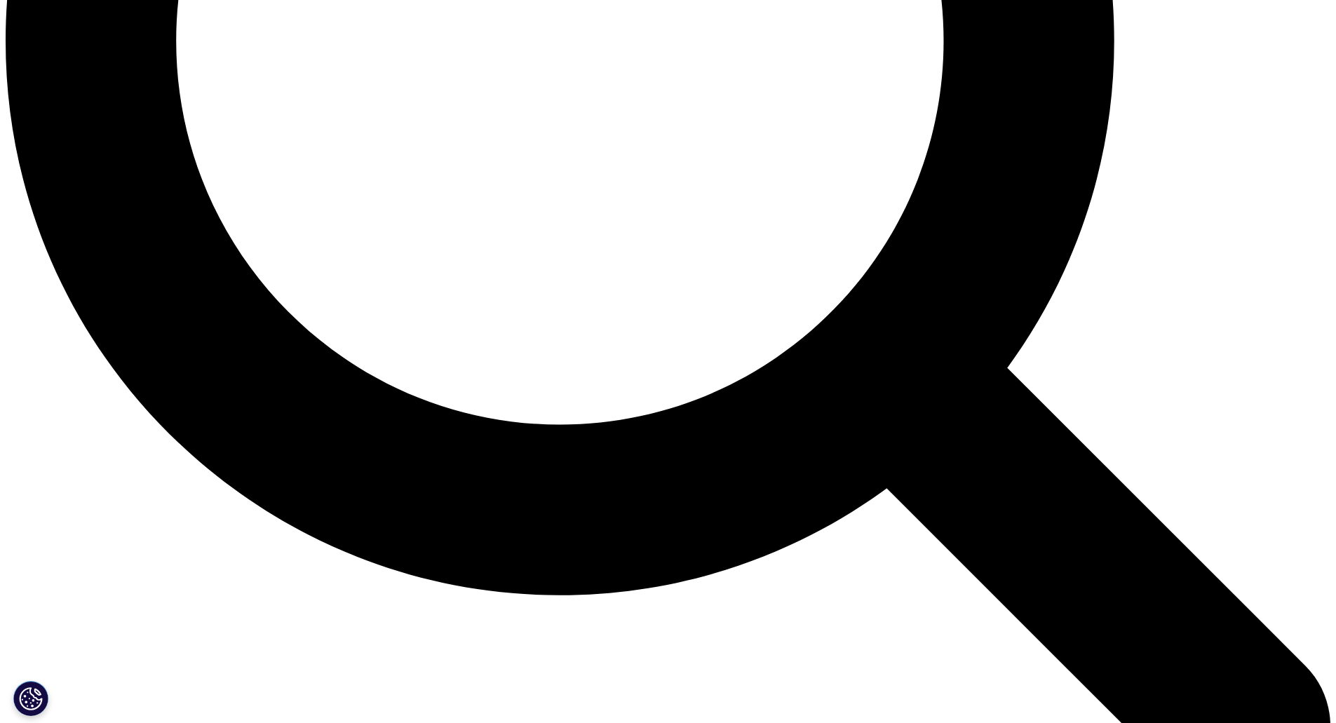
scroll to position [2103, 0]
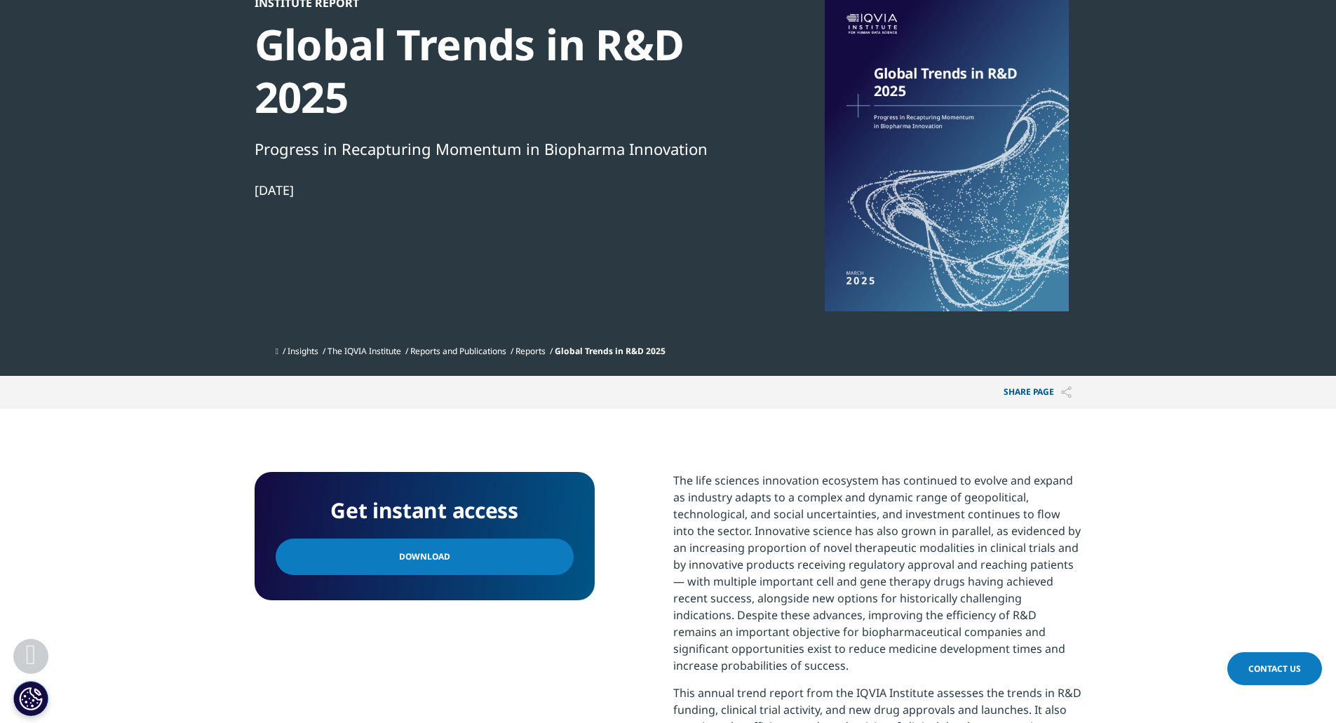
scroll to position [140, 0]
click at [904, 191] on div at bounding box center [946, 153] width 271 height 315
click at [524, 572] on link "Download" at bounding box center [425, 557] width 298 height 36
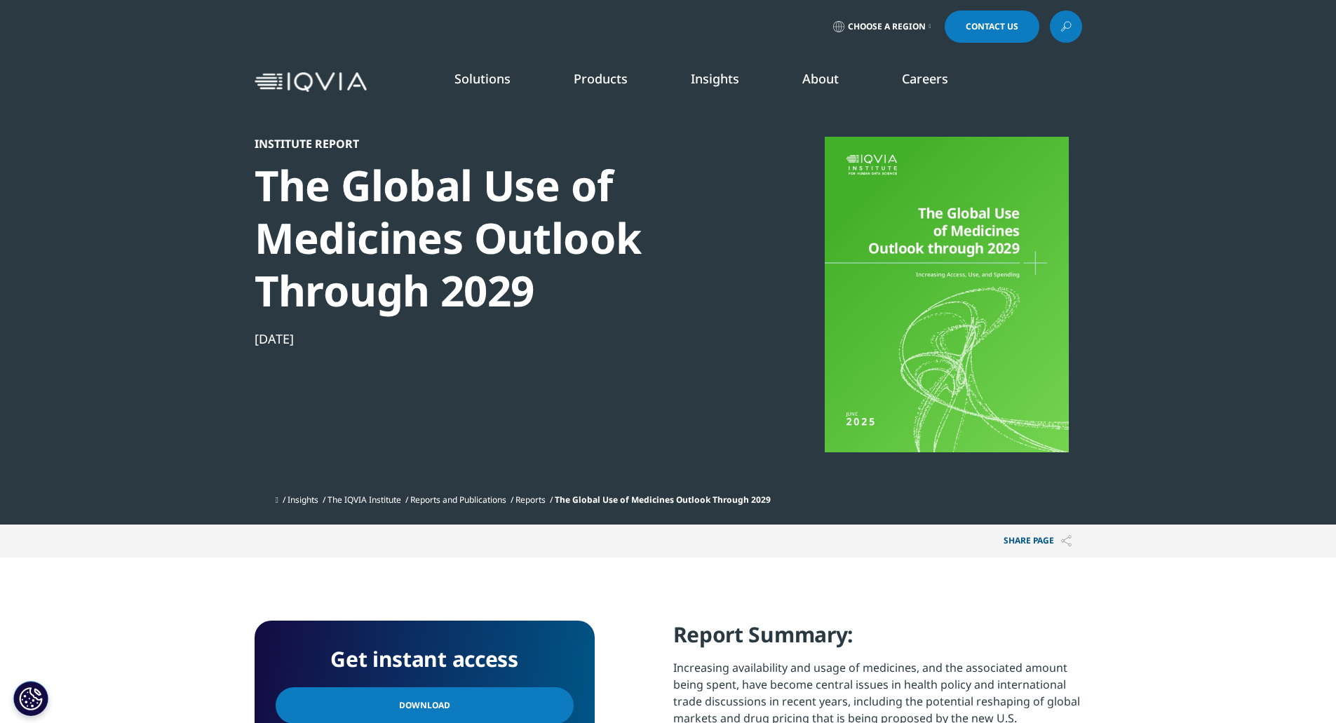
click at [942, 327] on div at bounding box center [946, 294] width 271 height 315
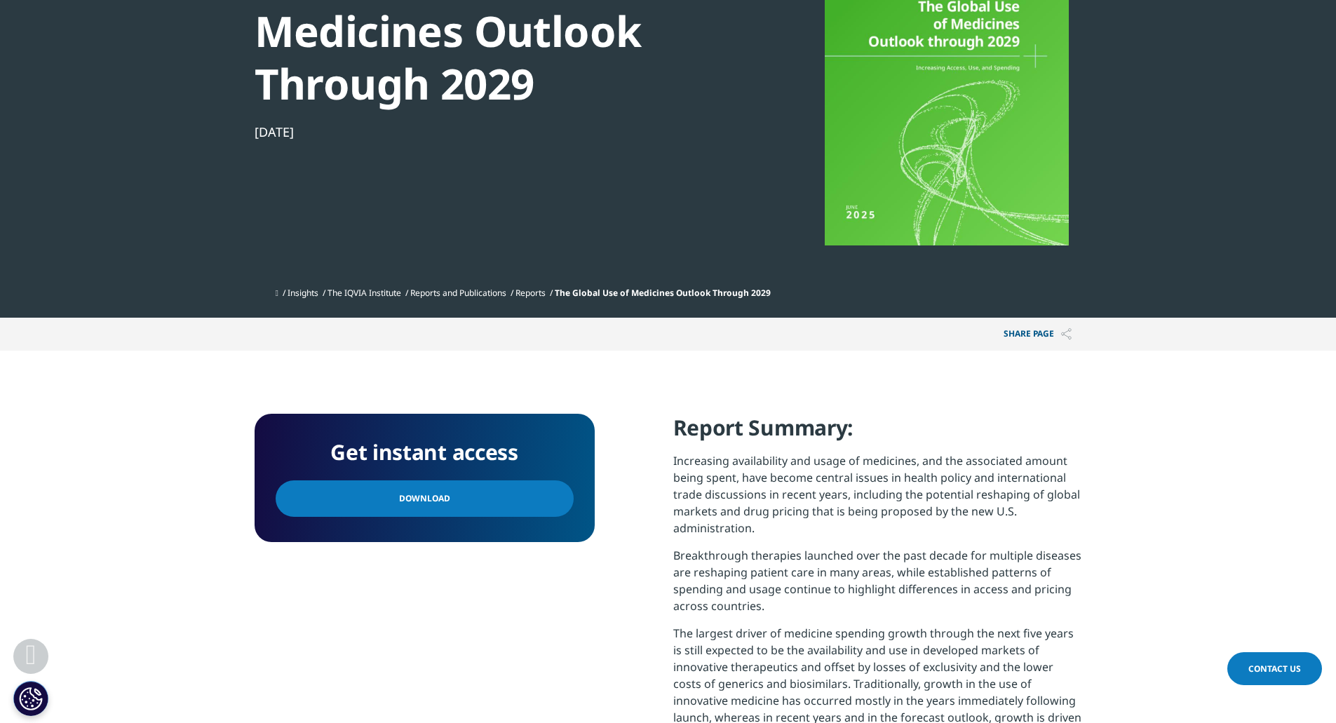
scroll to position [351, 0]
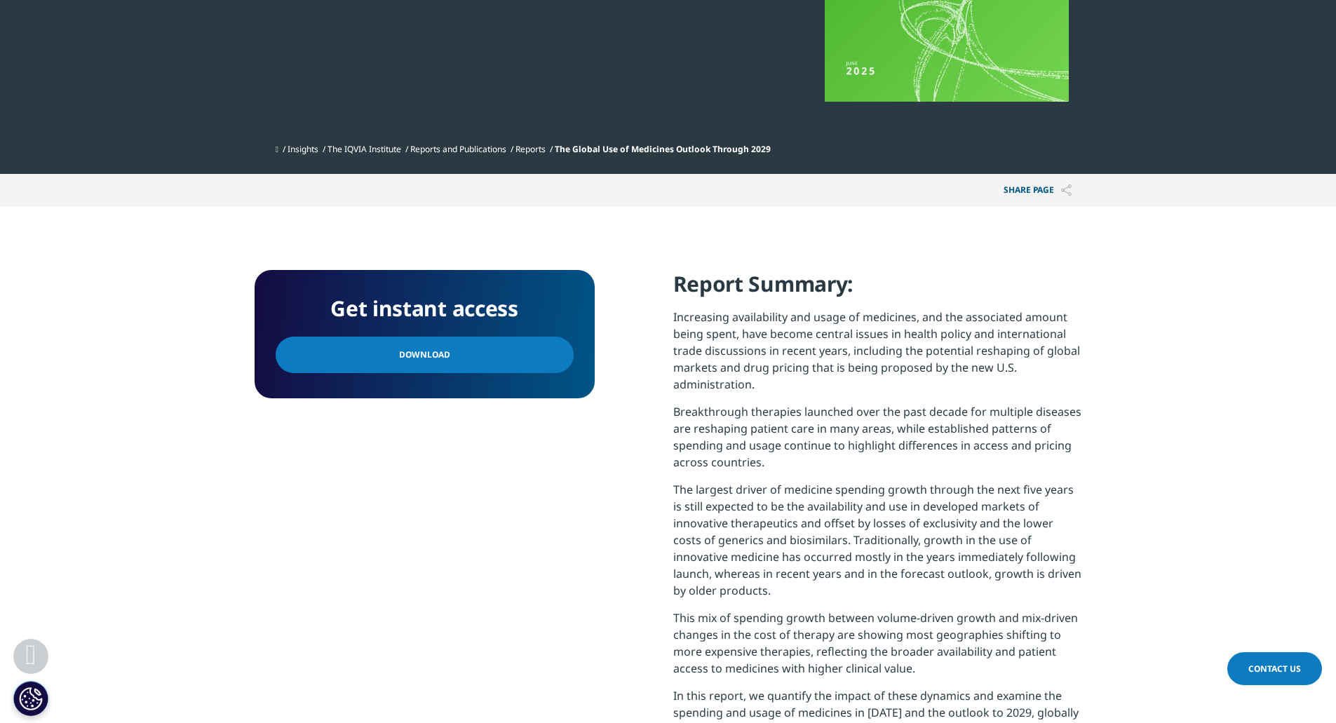
click at [551, 343] on link "Download" at bounding box center [425, 355] width 298 height 36
